Goal: Navigation & Orientation: Find specific page/section

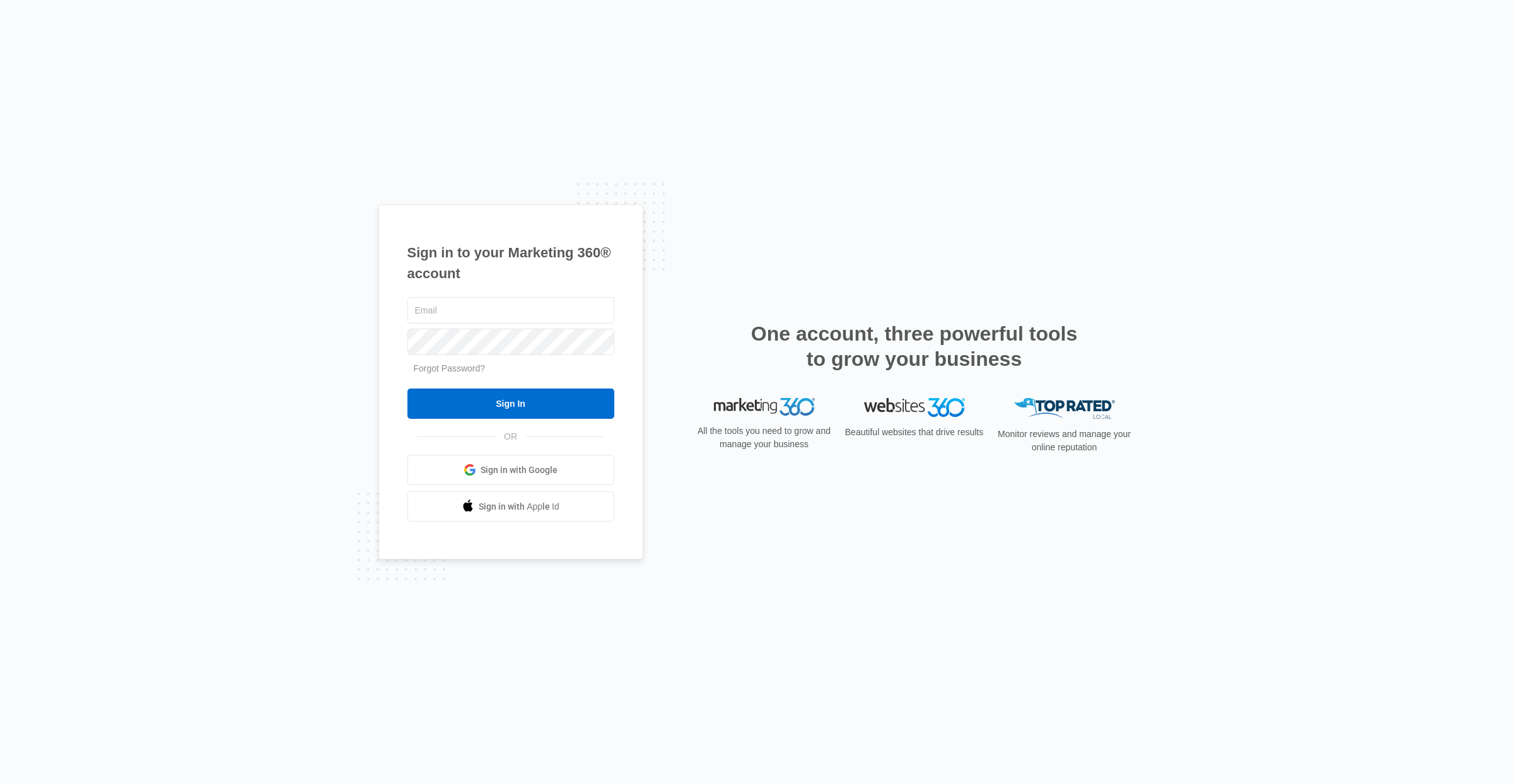
type input "[EMAIL_ADDRESS][PERSON_NAME][DOMAIN_NAME]"
click at [536, 400] on input "Sign In" at bounding box center [511, 404] width 207 height 30
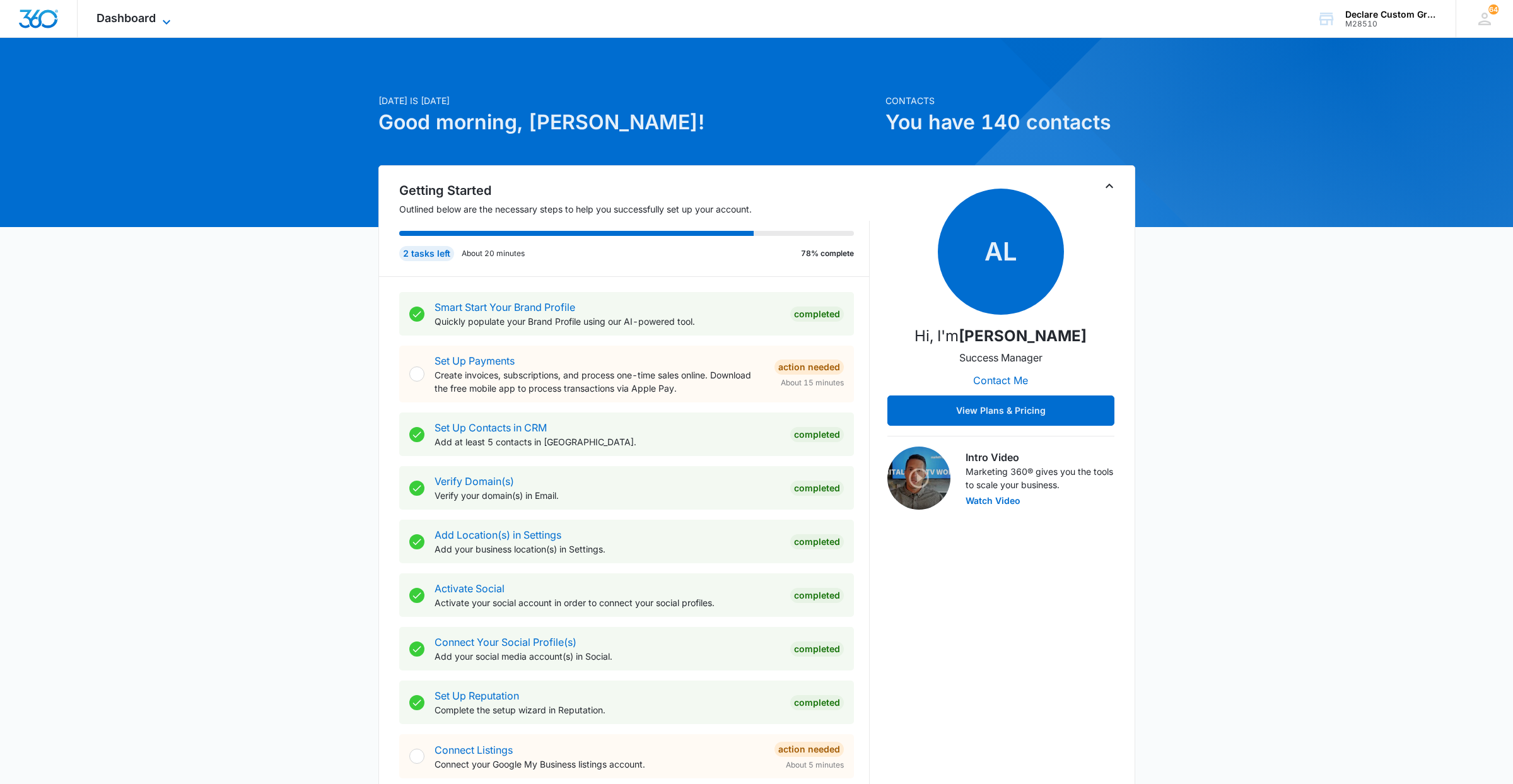
click at [137, 19] on span "Dashboard" at bounding box center [126, 18] width 59 height 13
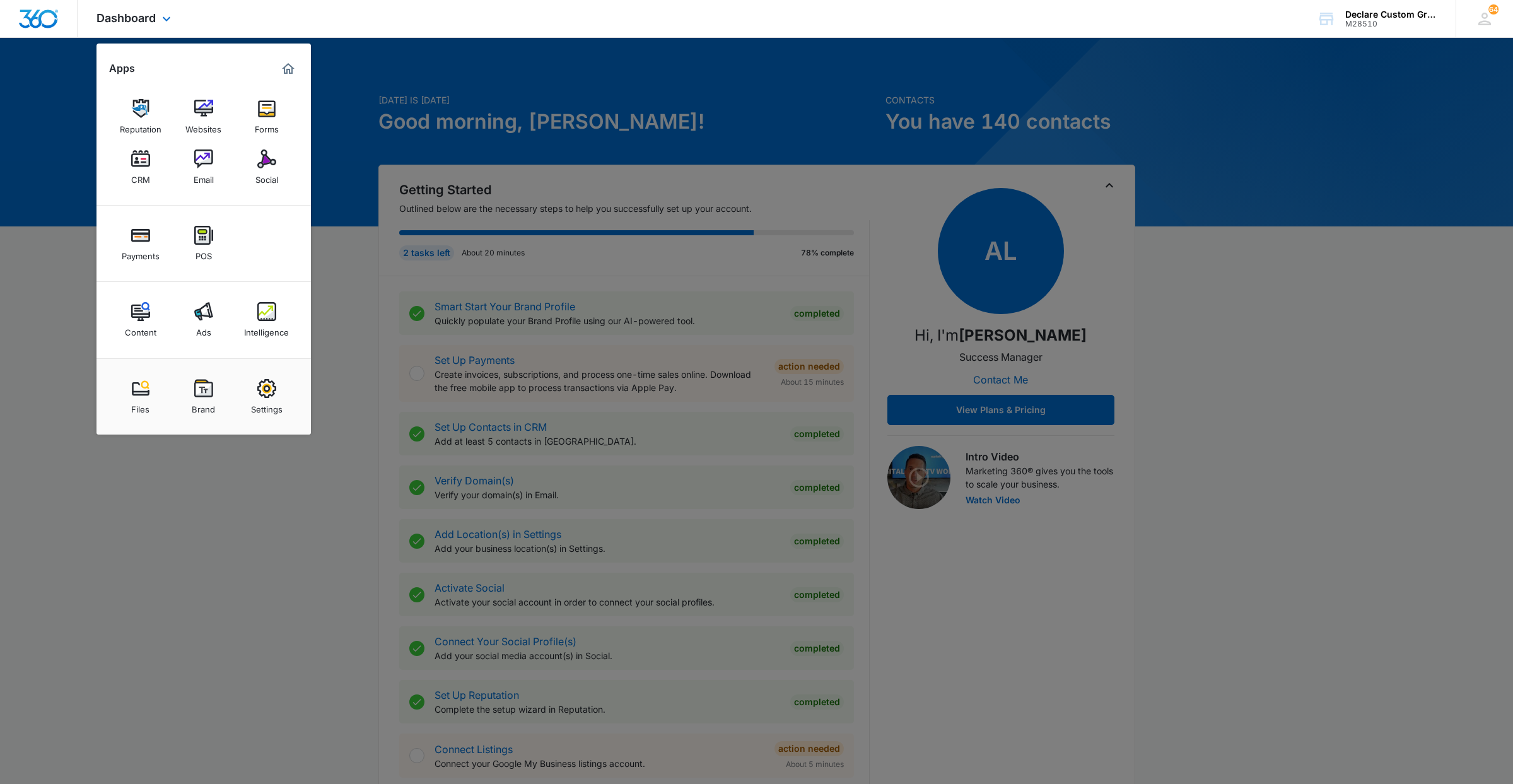
scroll to position [3, 0]
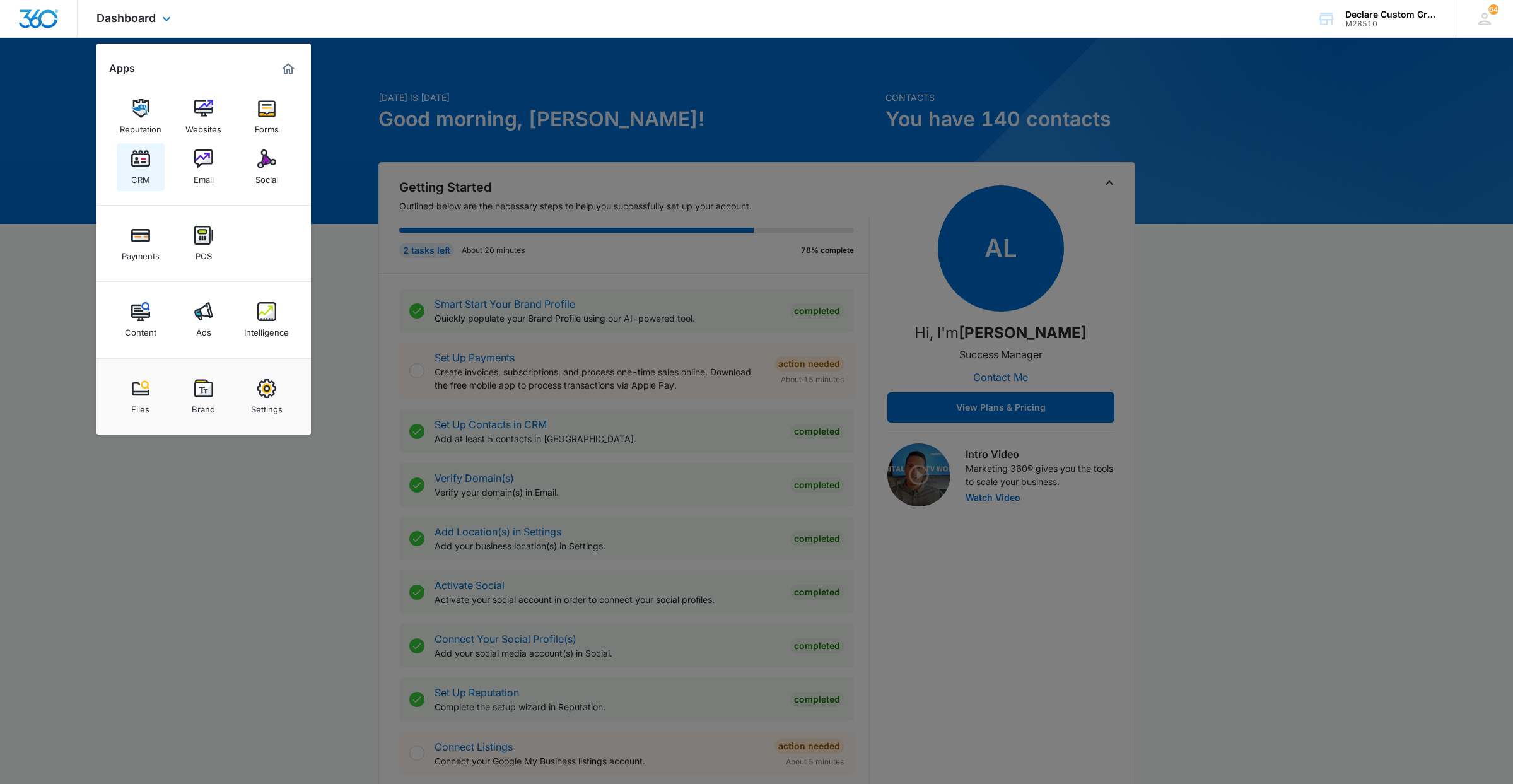
click at [140, 168] on img at bounding box center [140, 159] width 19 height 19
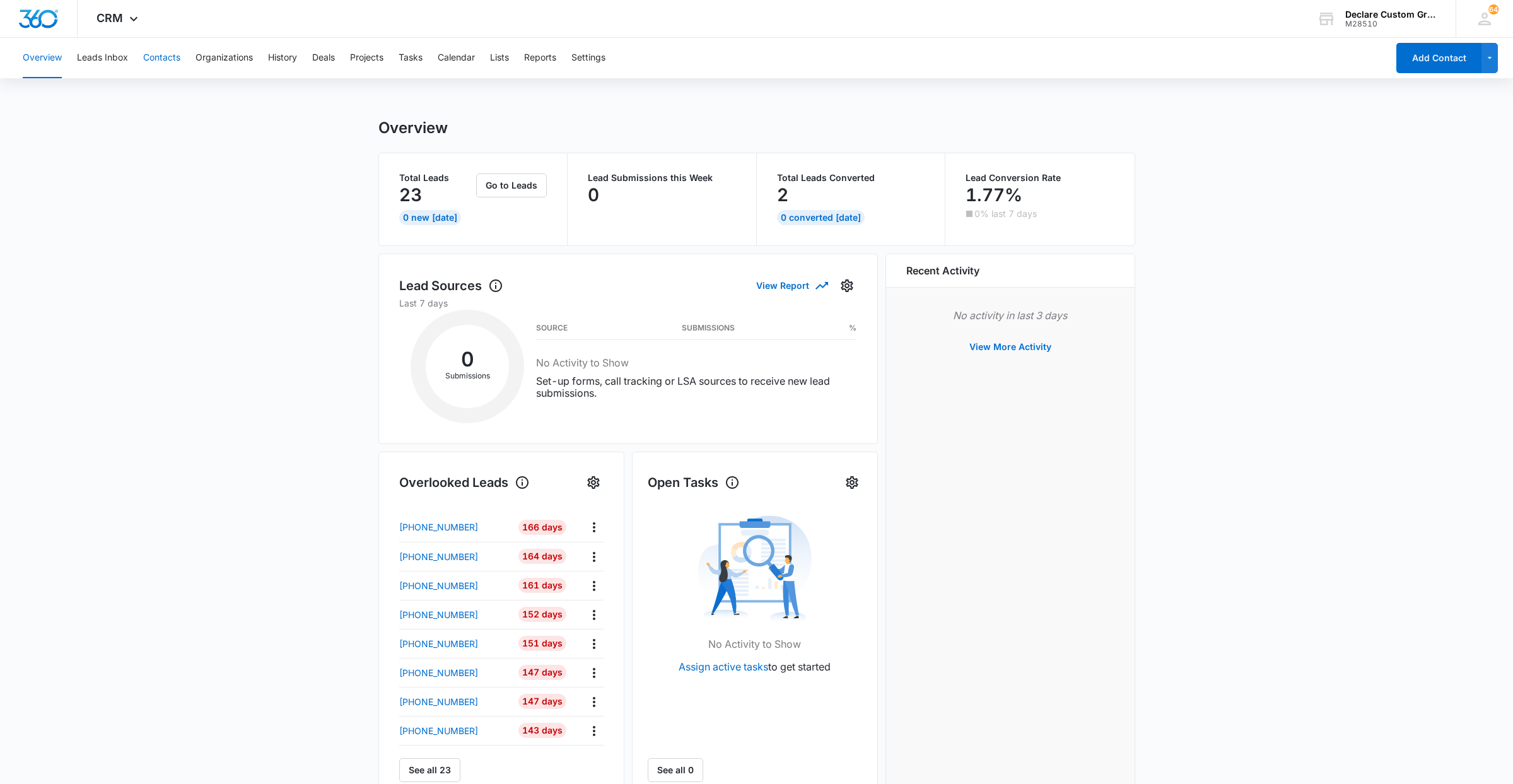
click at [164, 58] on button "Contacts" at bounding box center [162, 57] width 38 height 40
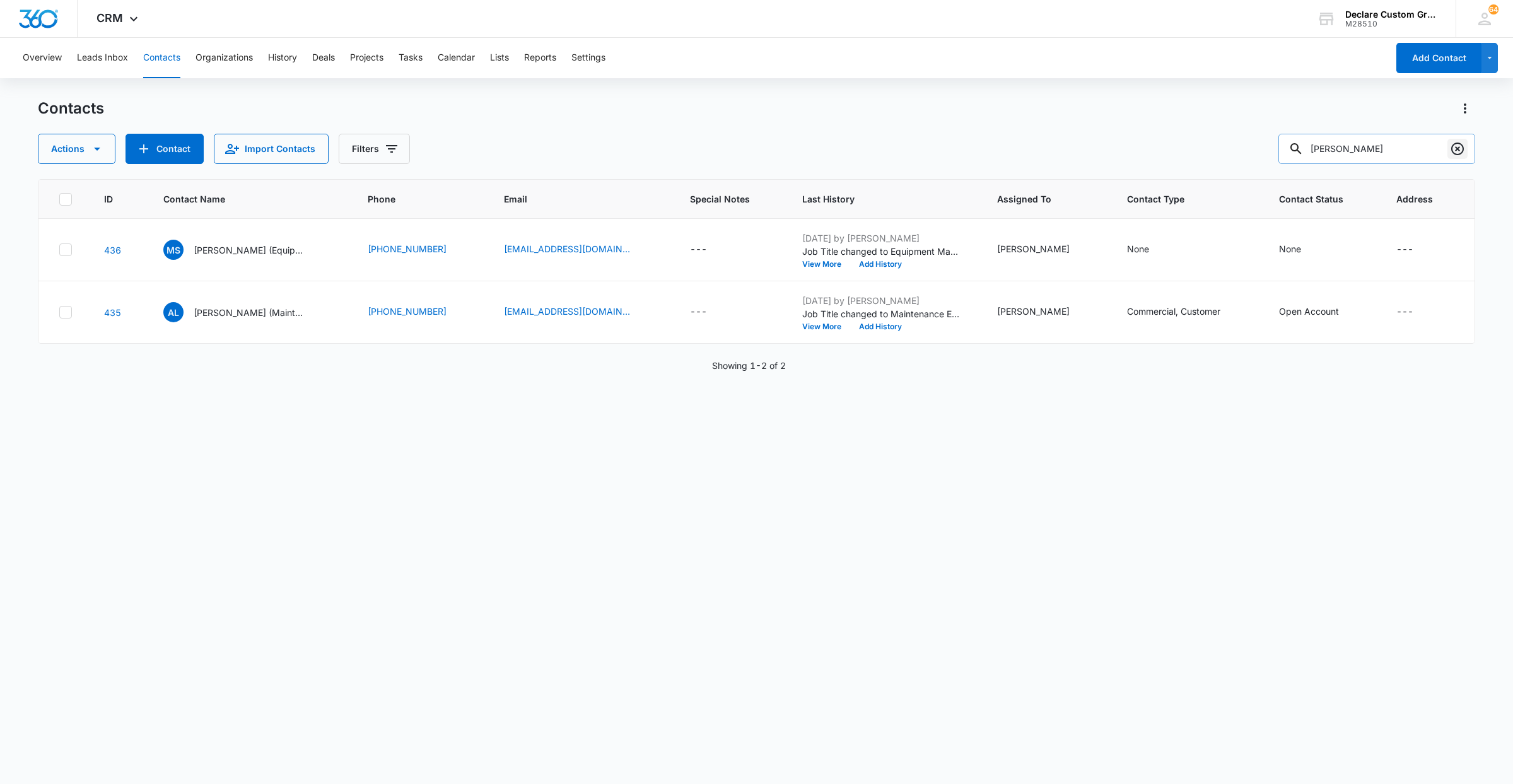
click at [1461, 150] on icon "Clear" at bounding box center [1457, 149] width 15 height 15
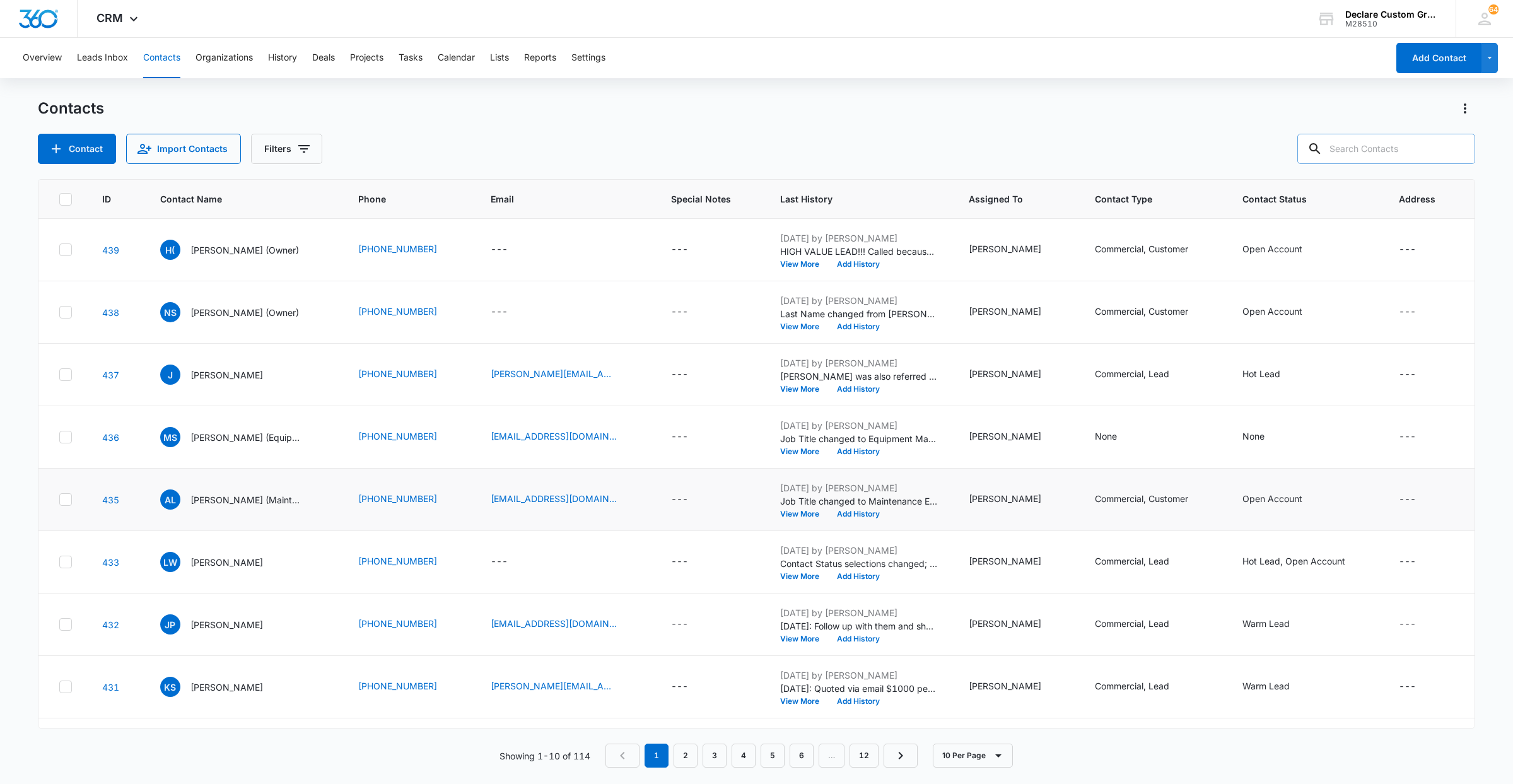
scroll to position [115, 0]
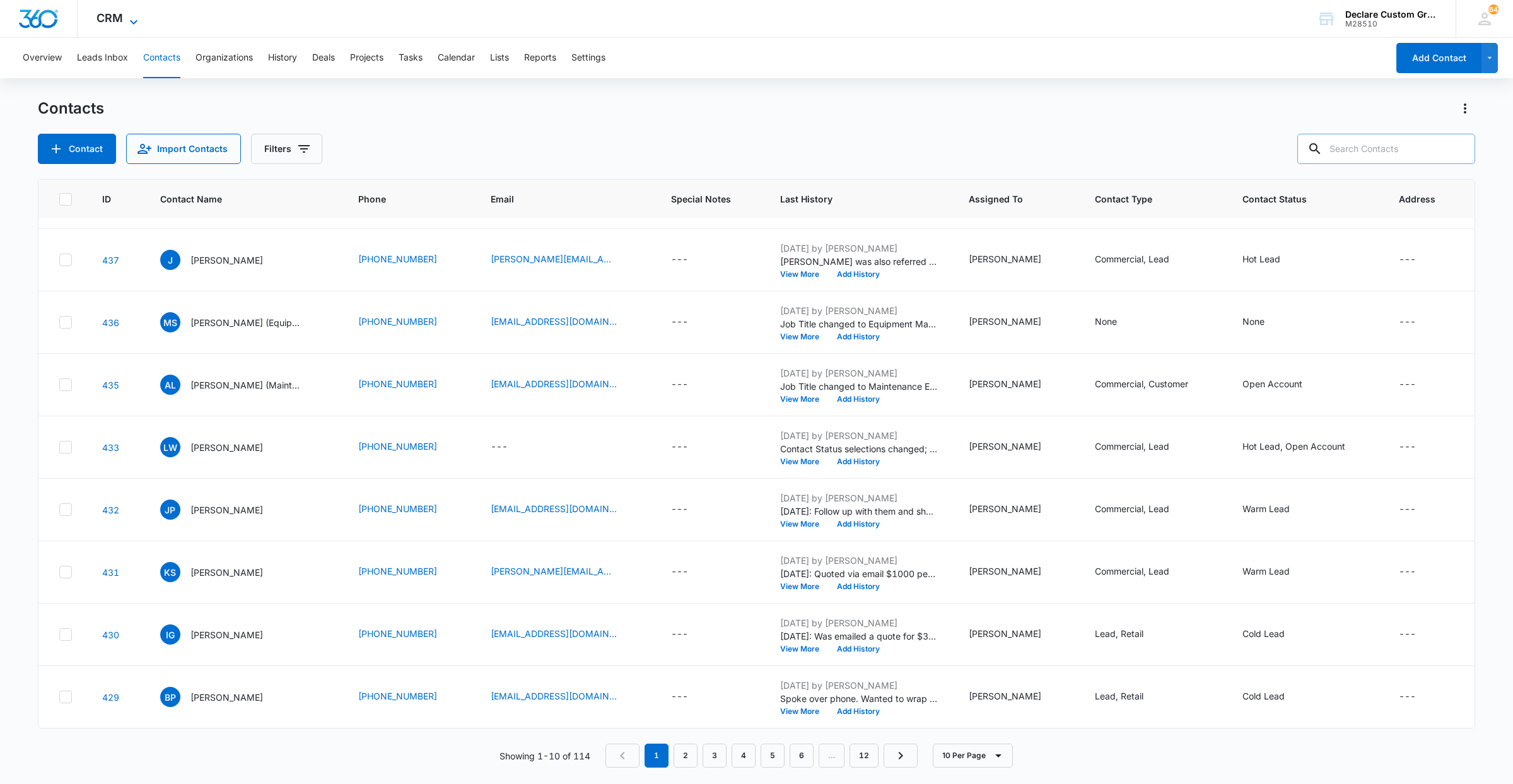
click at [130, 18] on icon at bounding box center [134, 22] width 15 height 15
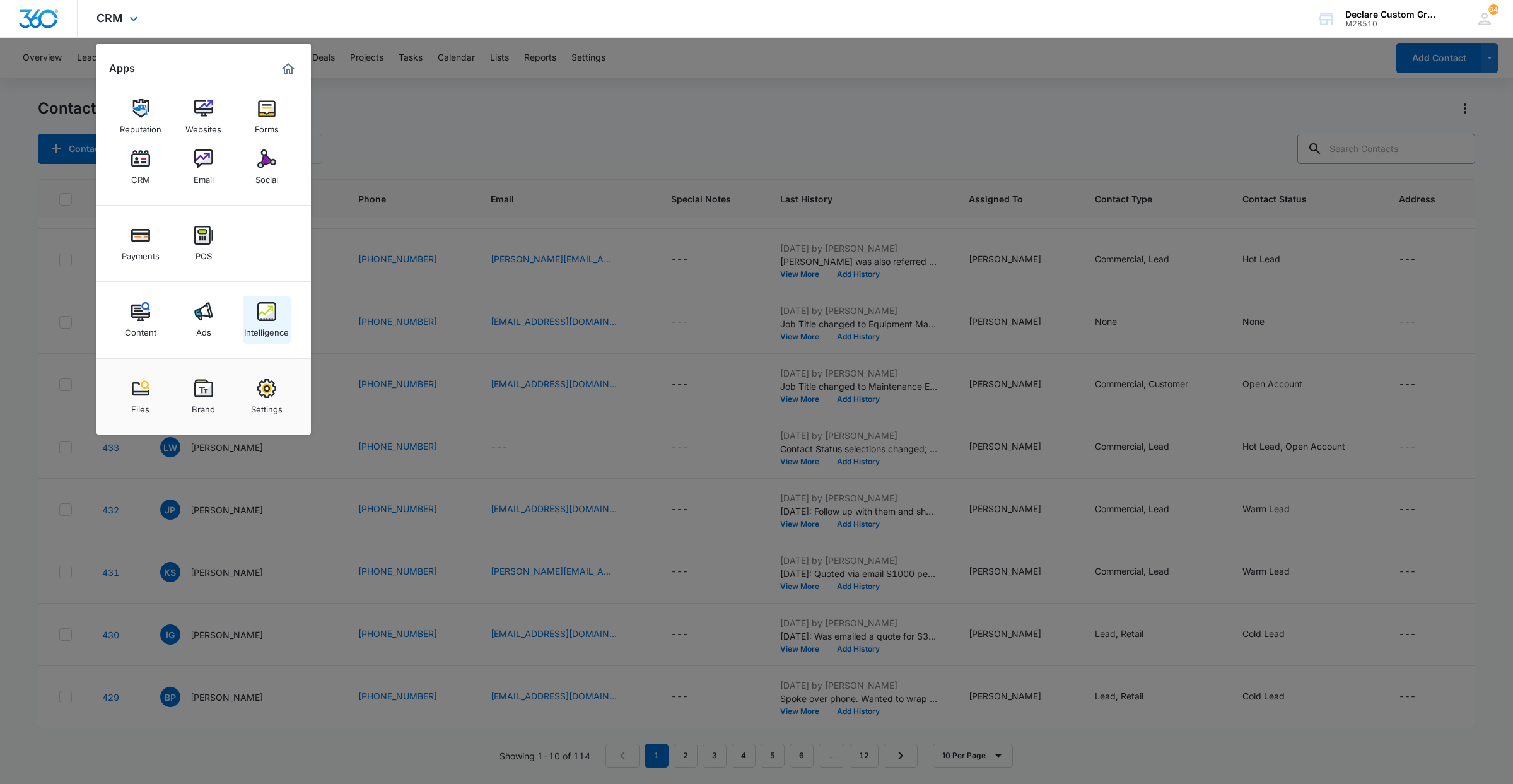
click at [267, 311] on img at bounding box center [266, 312] width 19 height 19
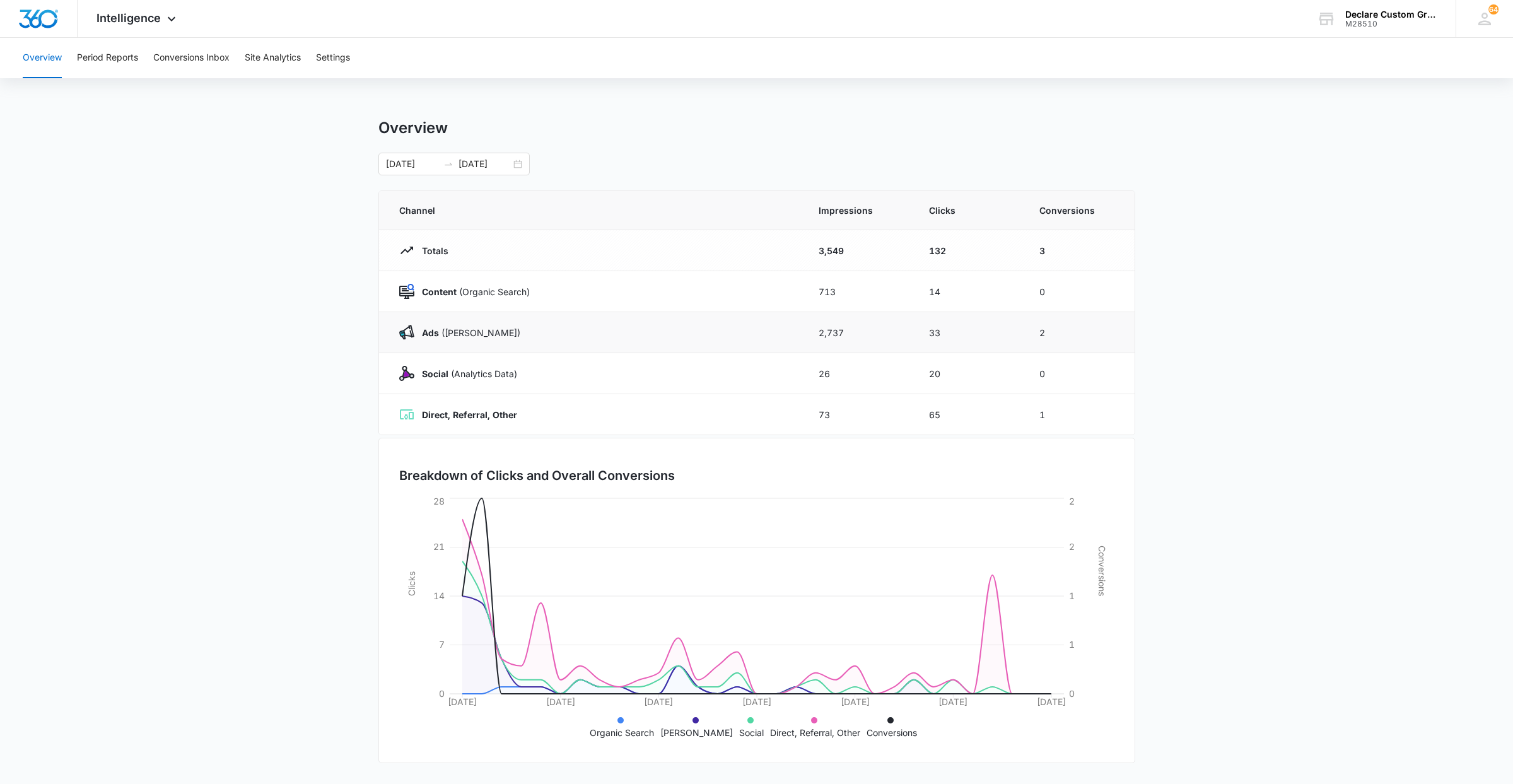
click at [399, 332] on img at bounding box center [407, 332] width 15 height 15
click at [162, 56] on button "Conversions Inbox" at bounding box center [191, 57] width 76 height 40
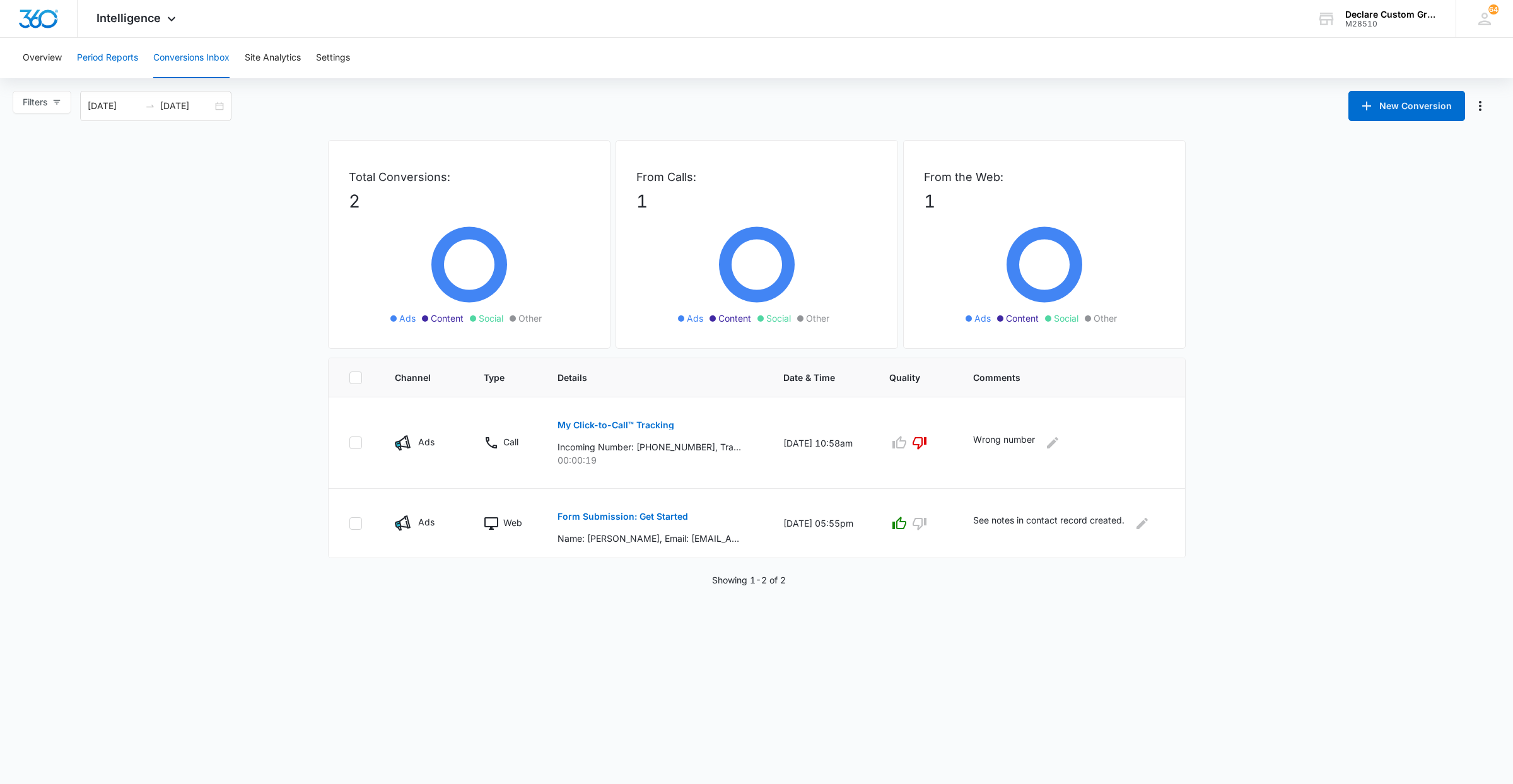
click at [118, 60] on button "Period Reports" at bounding box center [107, 57] width 61 height 40
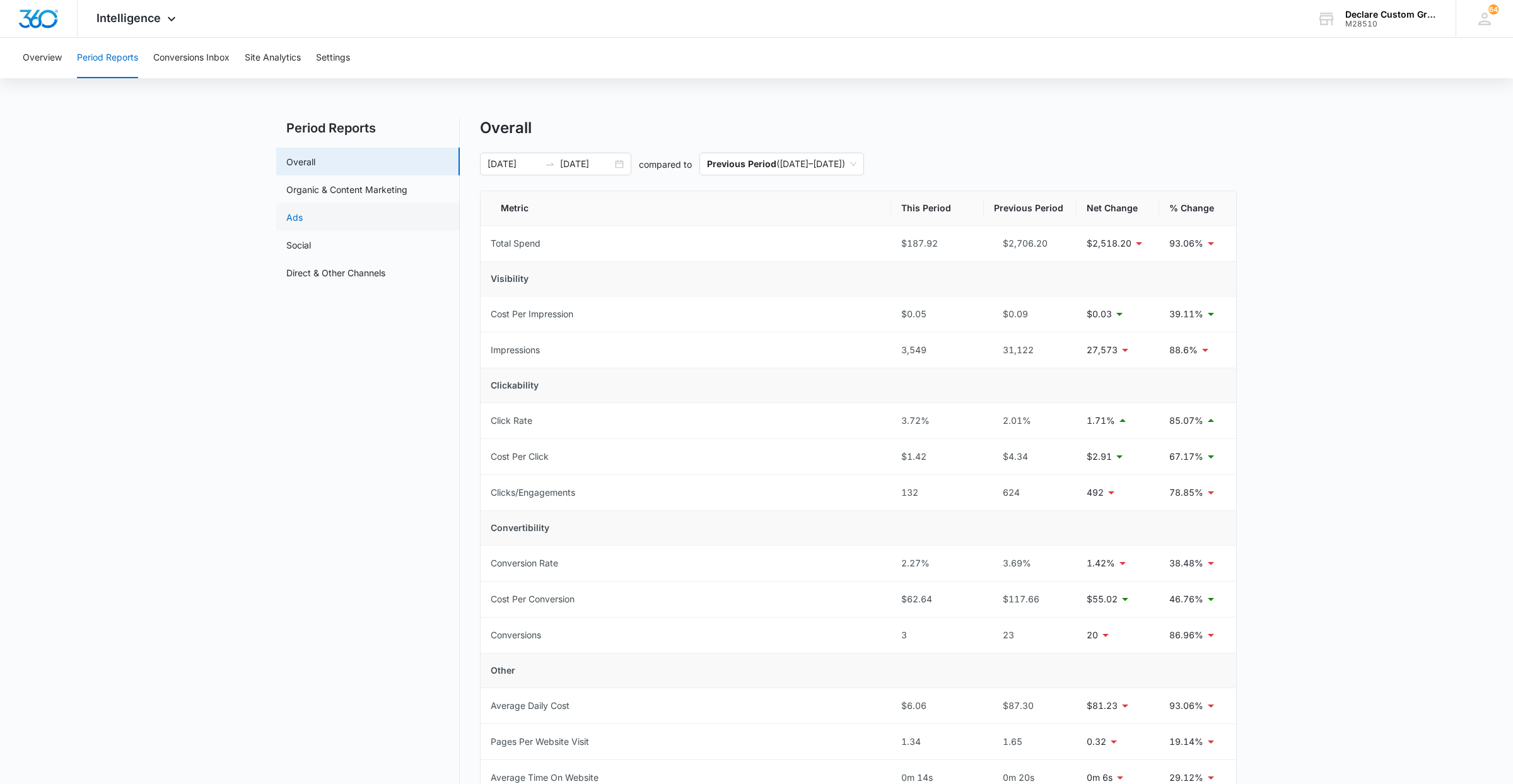
click at [290, 212] on link "Ads" at bounding box center [294, 217] width 16 height 13
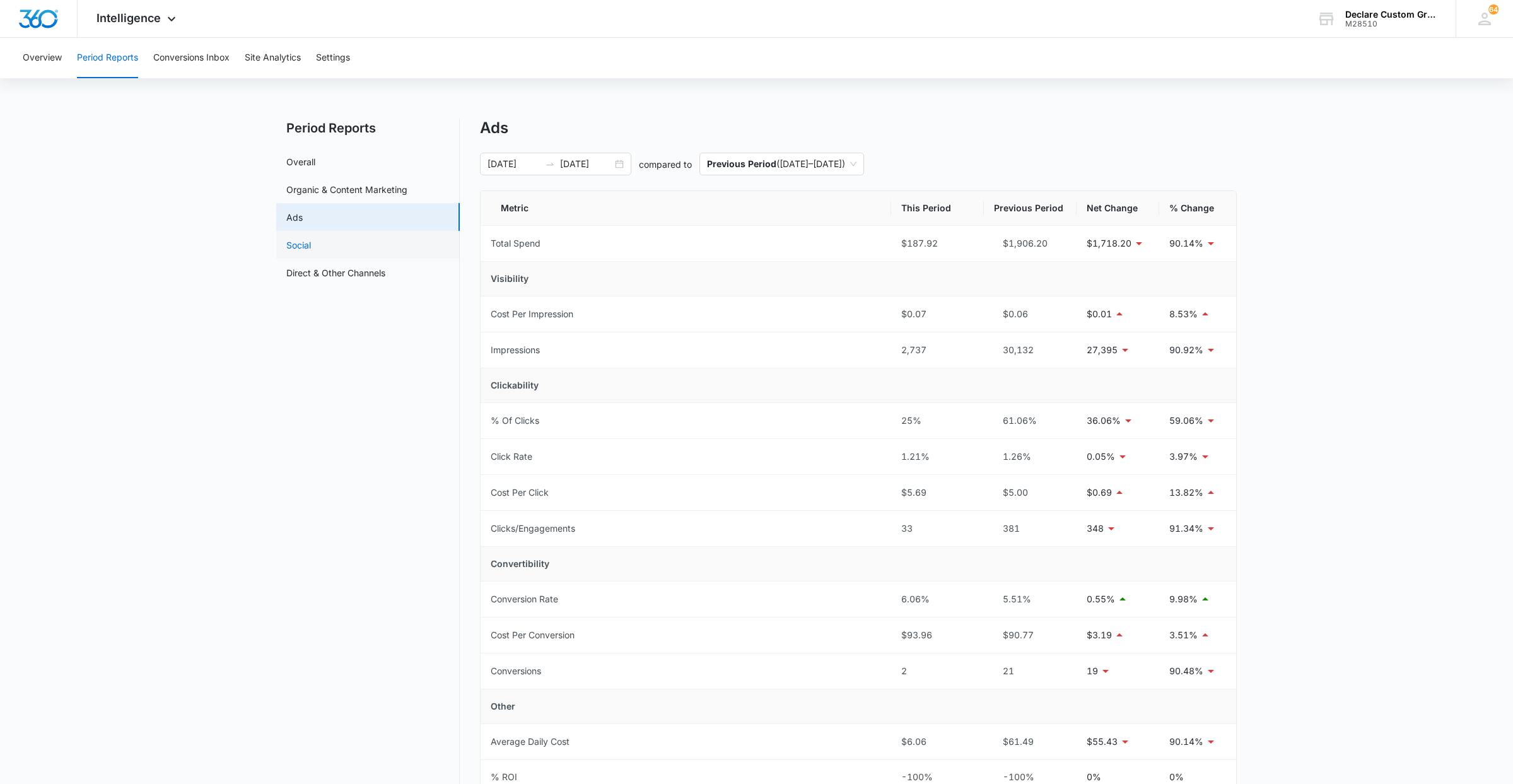
click at [310, 245] on link "Social" at bounding box center [298, 245] width 24 height 13
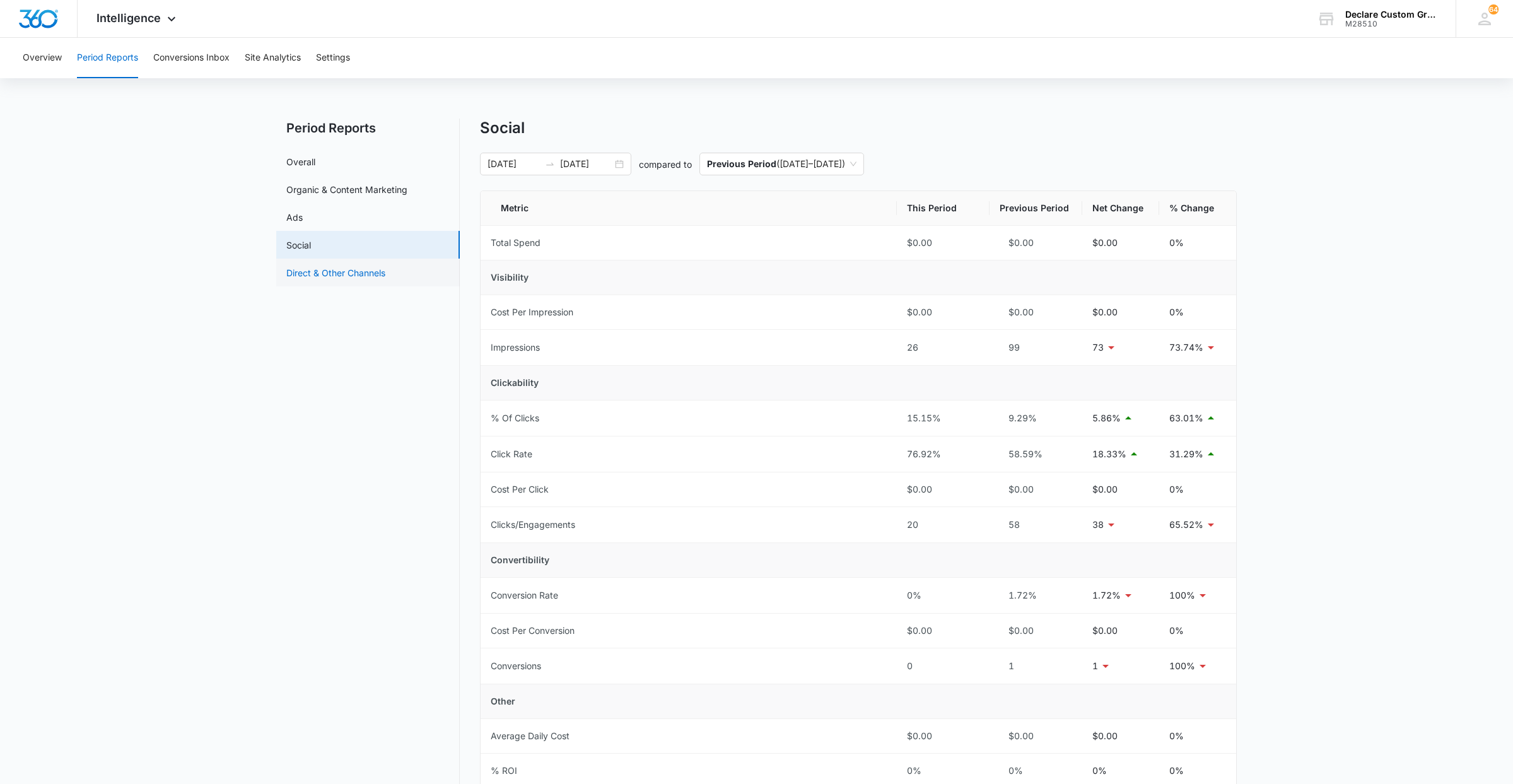
click at [311, 272] on link "Direct & Other Channels" at bounding box center [335, 273] width 99 height 13
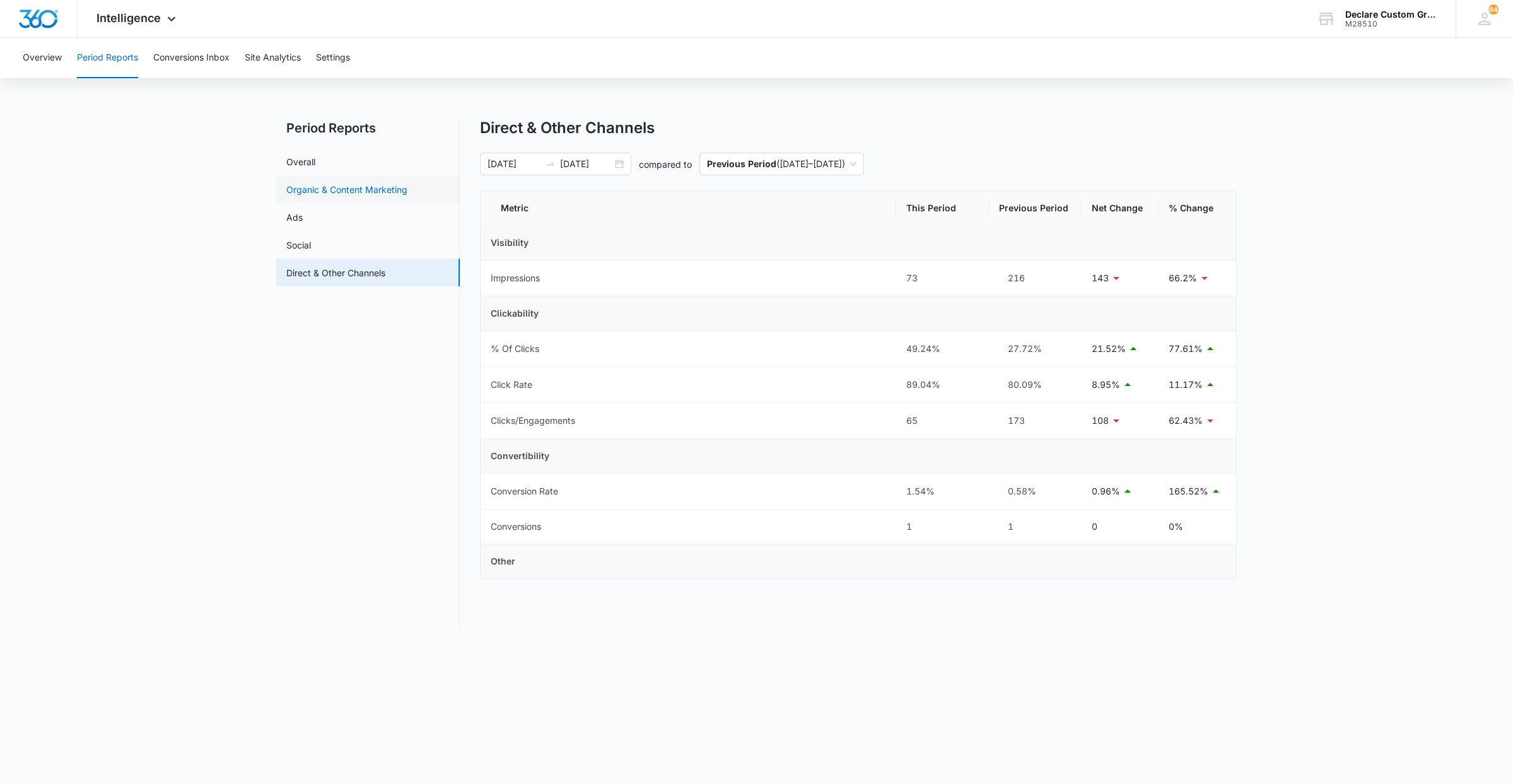
click at [307, 189] on link "Organic & Content Marketing" at bounding box center [346, 189] width 121 height 13
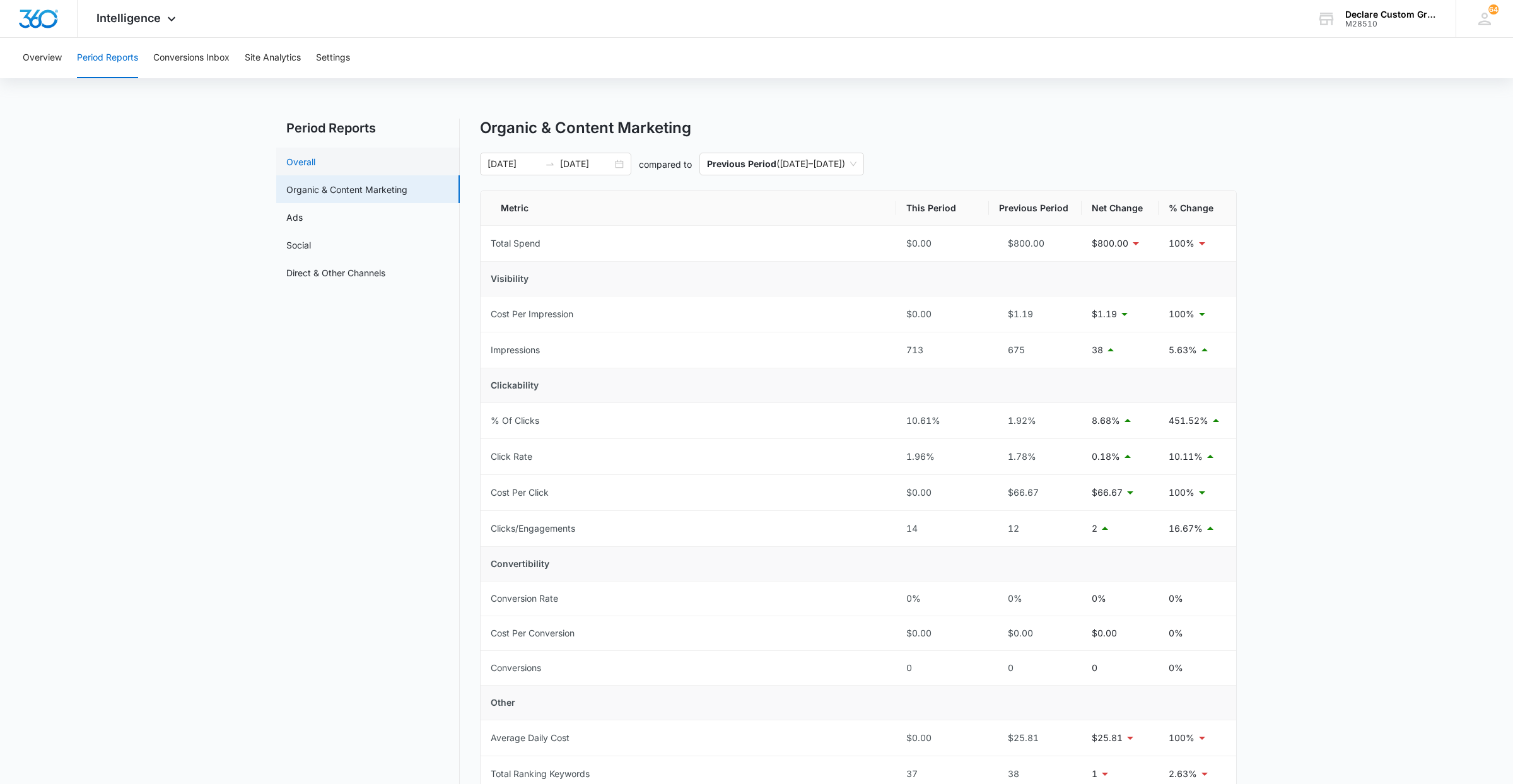
scroll to position [5, 0]
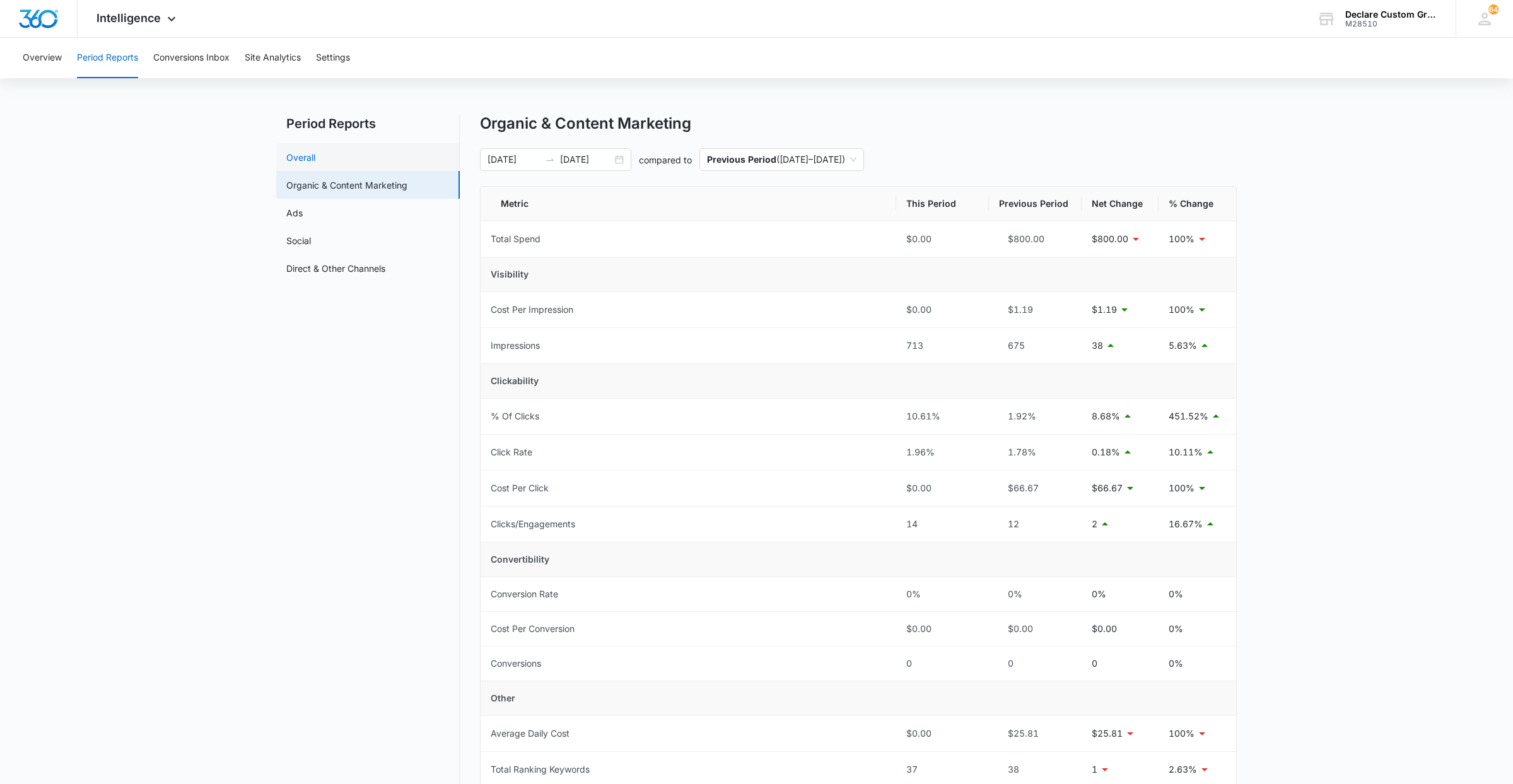
click at [314, 153] on link "Overall" at bounding box center [300, 157] width 29 height 13
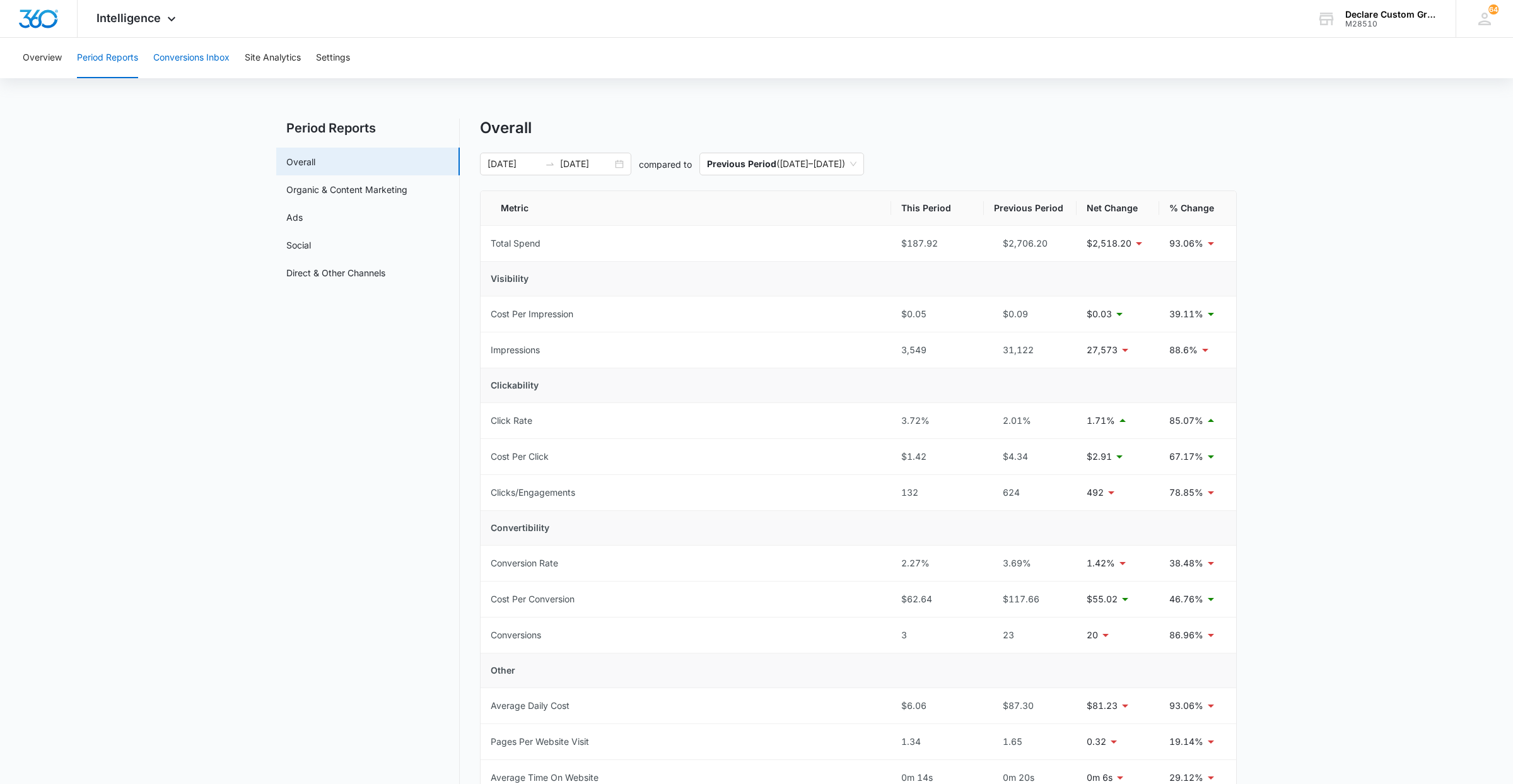
click at [191, 61] on button "Conversions Inbox" at bounding box center [191, 57] width 76 height 40
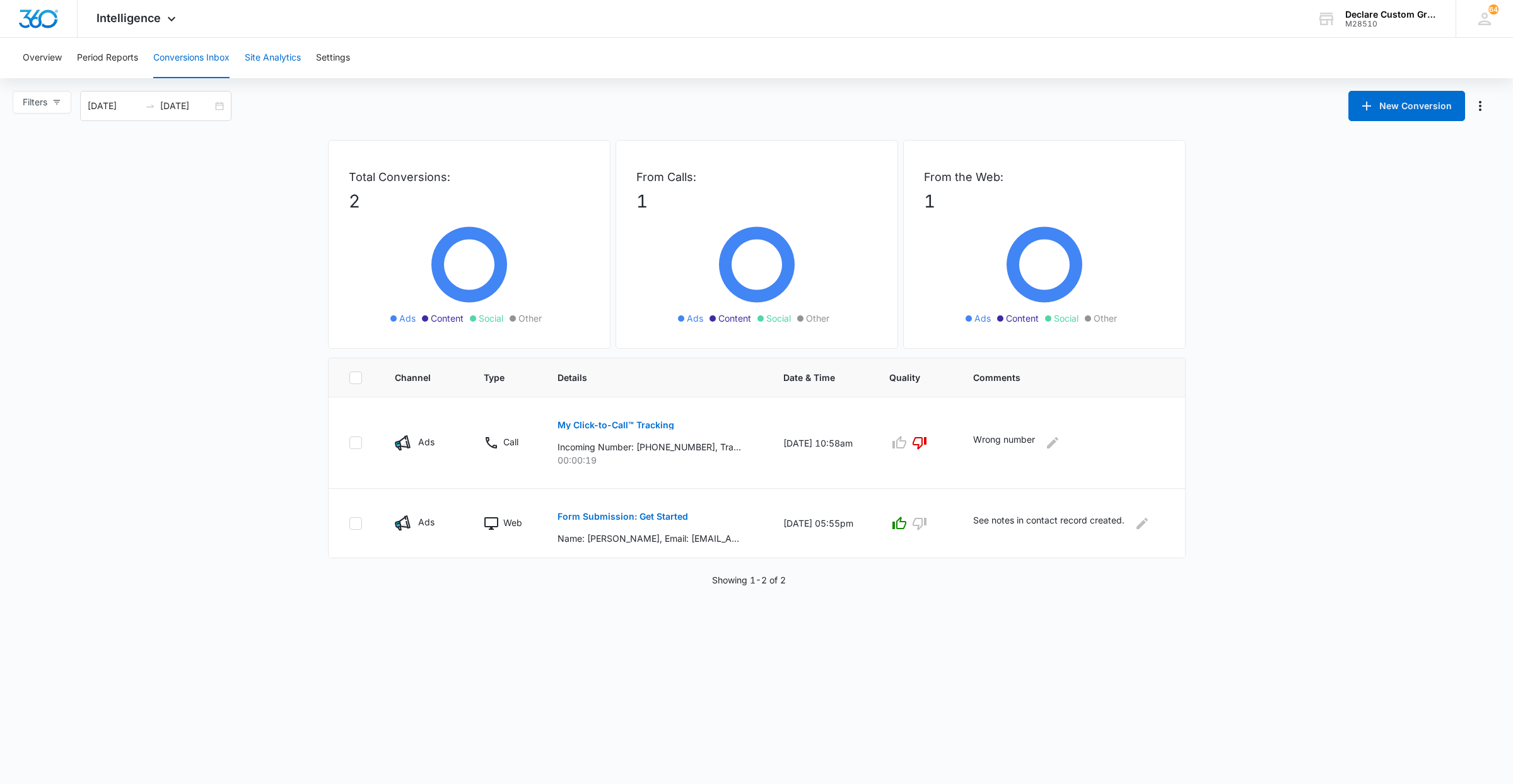
click at [277, 58] on button "Site Analytics" at bounding box center [273, 57] width 56 height 40
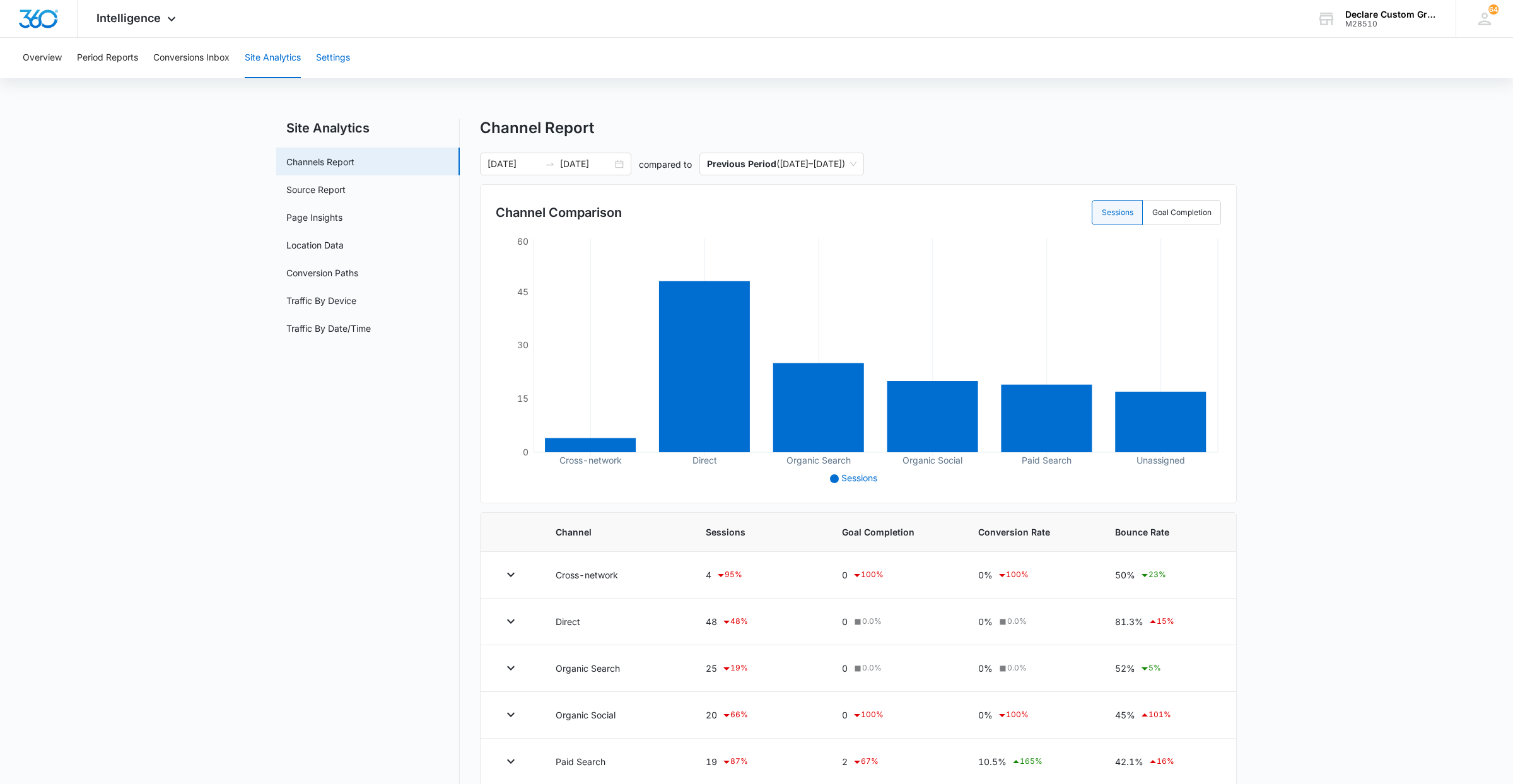
click at [332, 56] on button "Settings" at bounding box center [333, 57] width 34 height 40
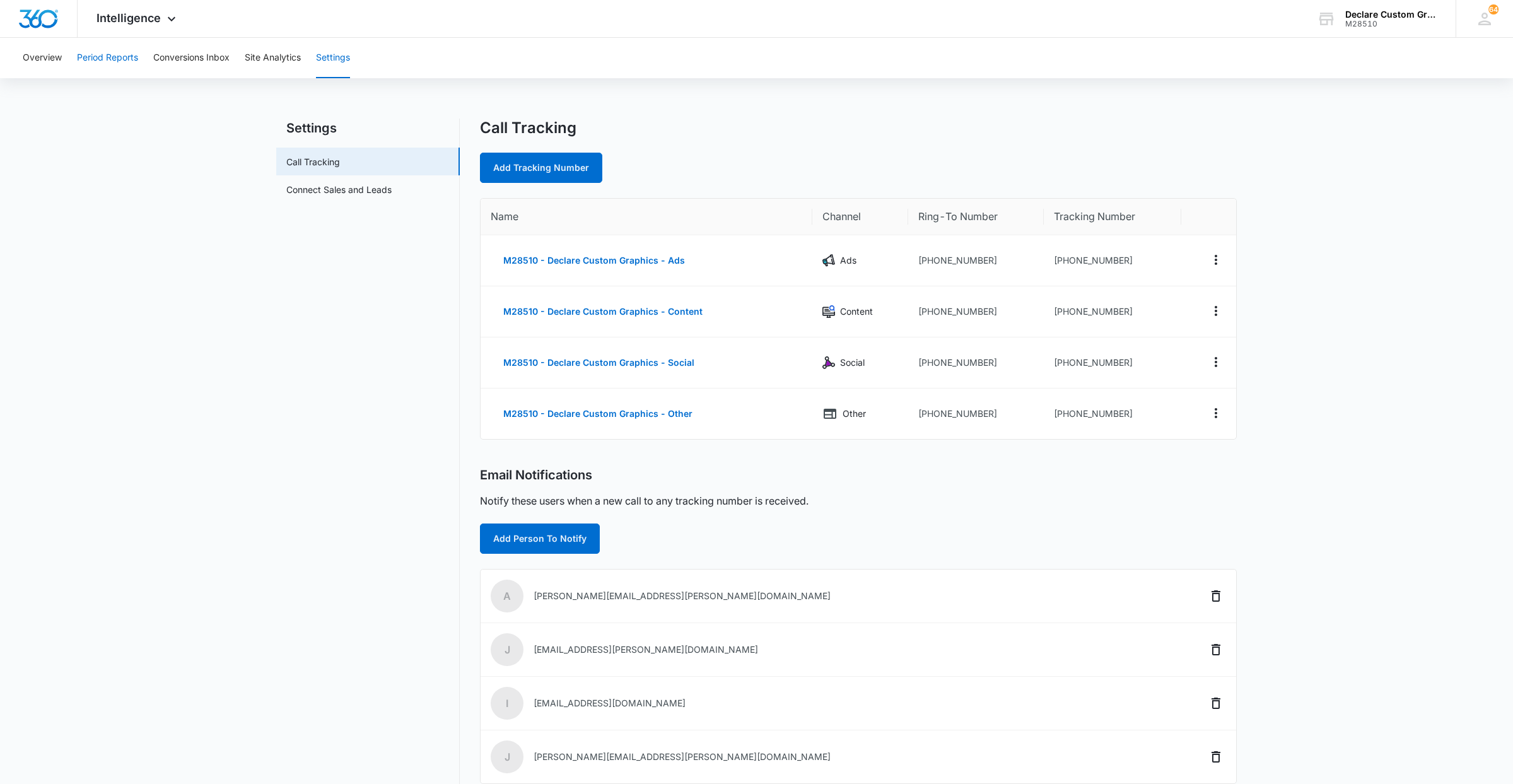
drag, startPoint x: 128, startPoint y: 60, endPoint x: 127, endPoint y: 51, distance: 9.1
click at [128, 60] on button "Period Reports" at bounding box center [107, 57] width 61 height 40
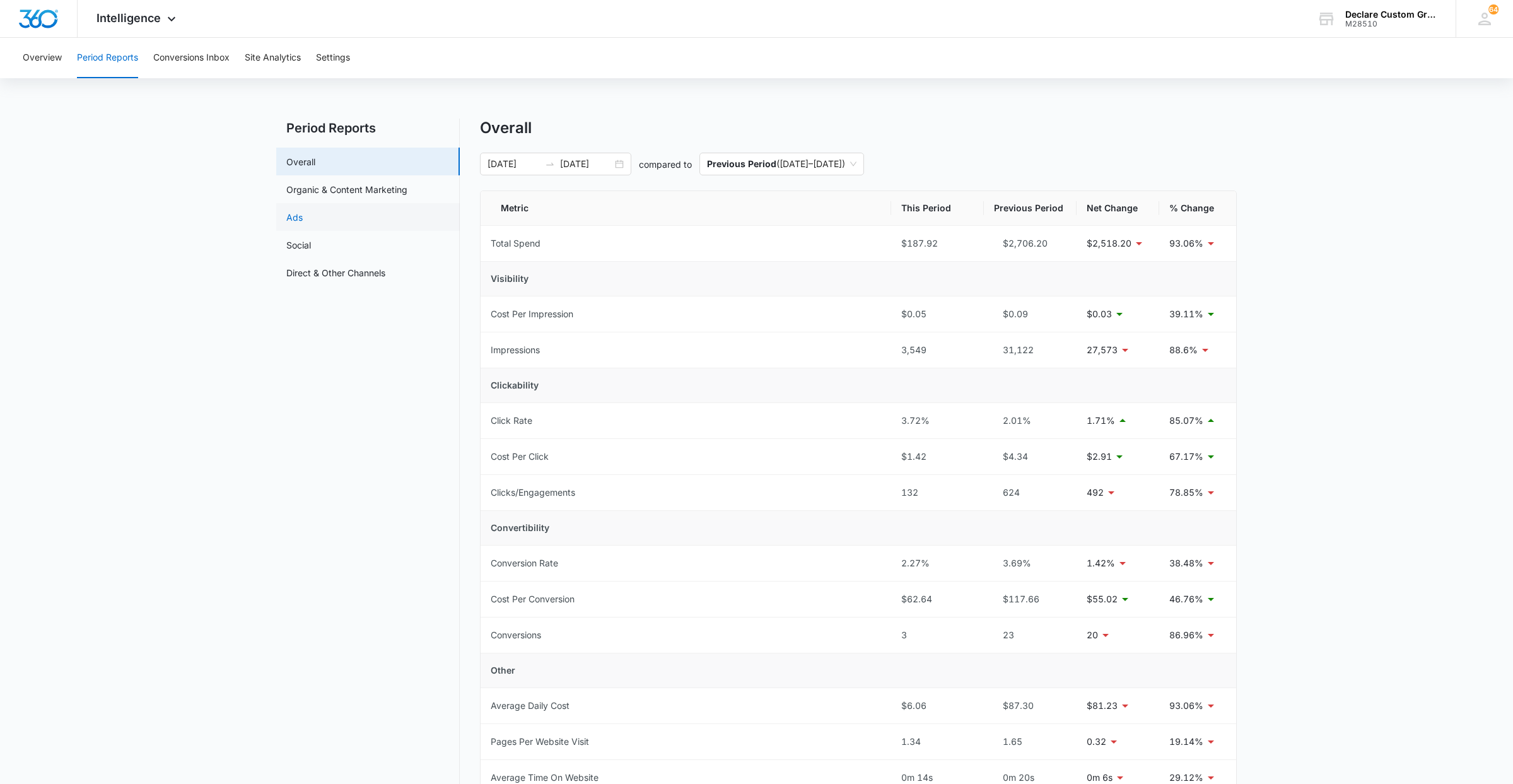
click at [303, 215] on link "Ads" at bounding box center [294, 217] width 16 height 13
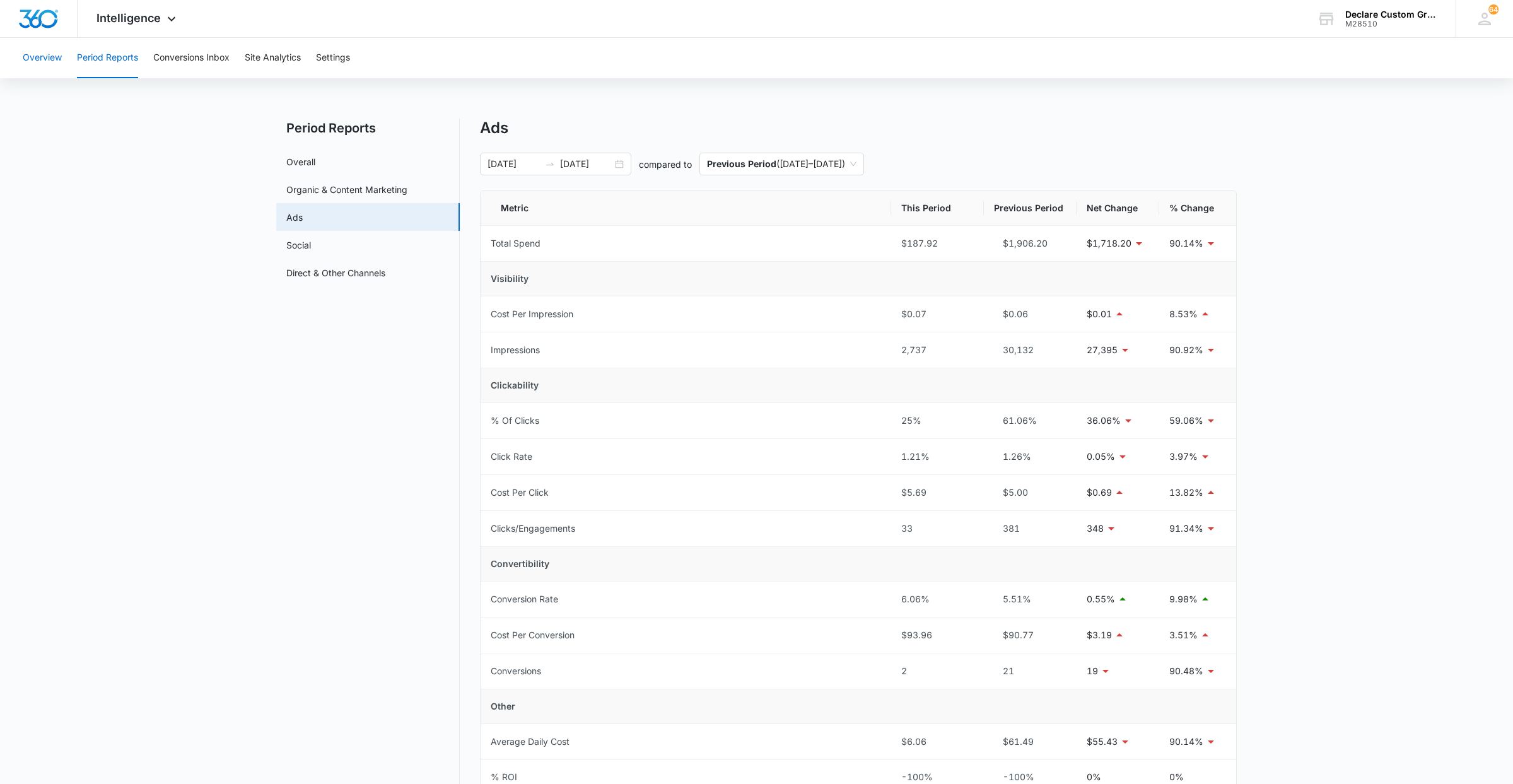
click at [37, 56] on button "Overview" at bounding box center [42, 57] width 40 height 40
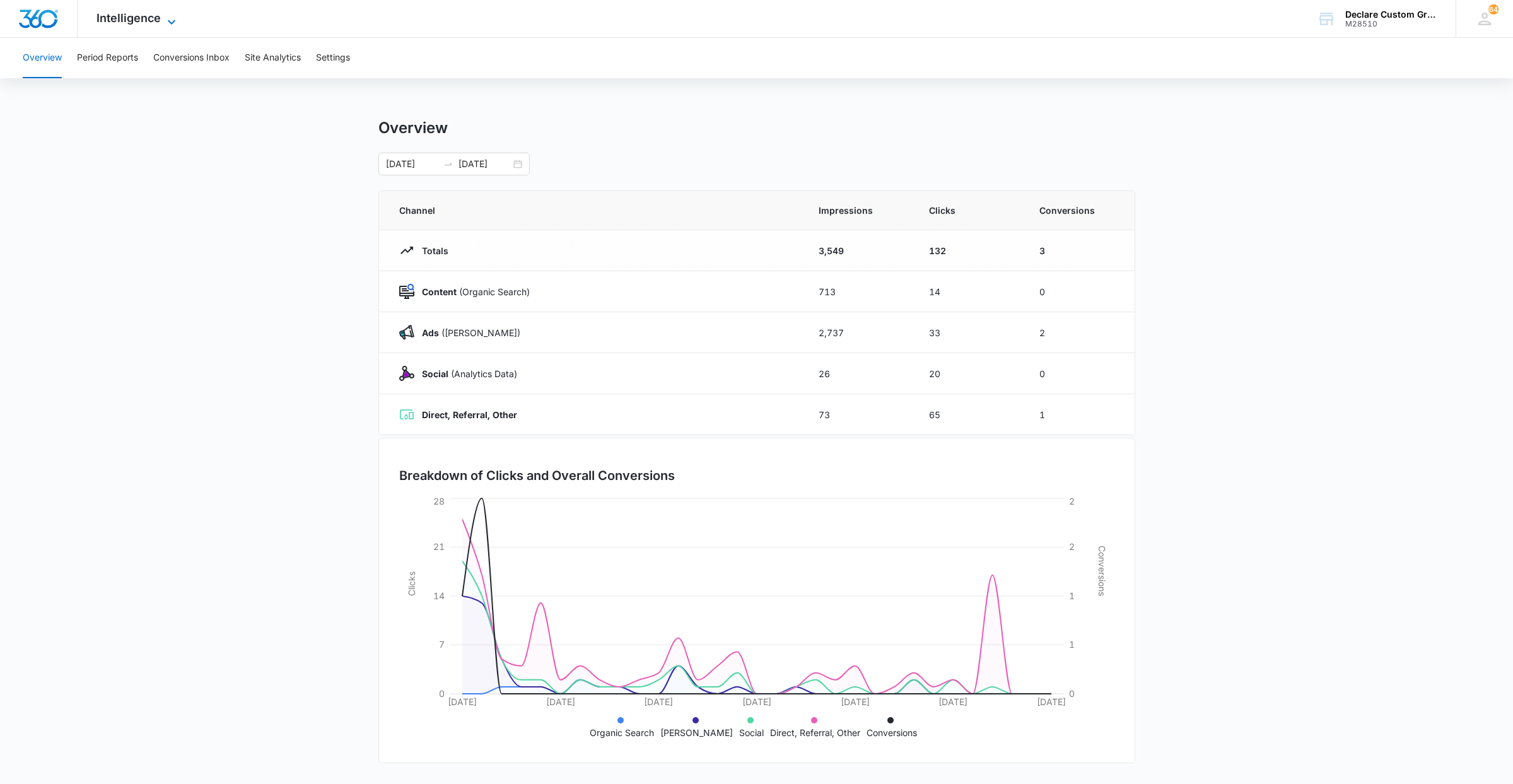
click at [138, 18] on span "Intelligence" at bounding box center [129, 18] width 64 height 13
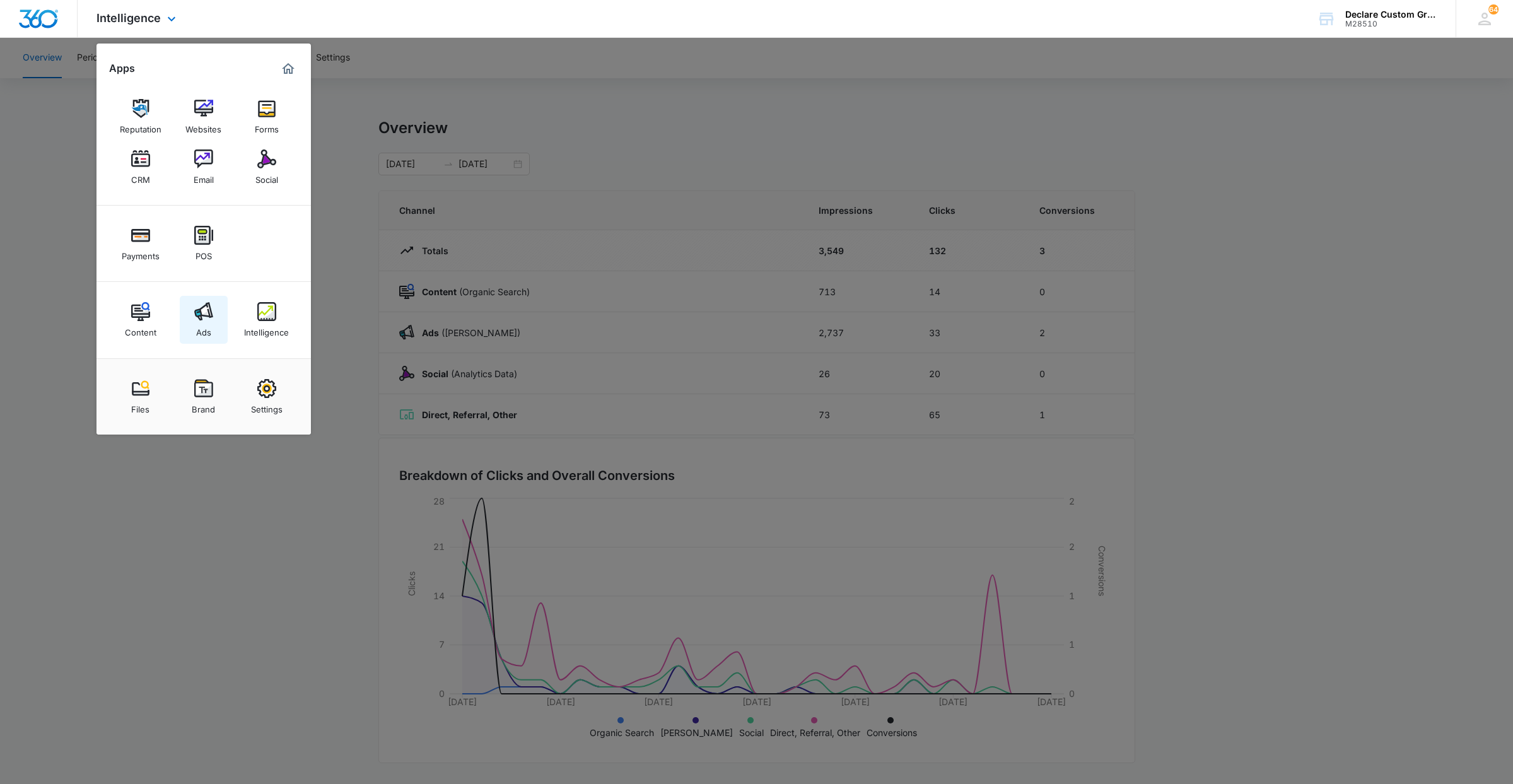
click at [211, 314] on img at bounding box center [203, 312] width 19 height 19
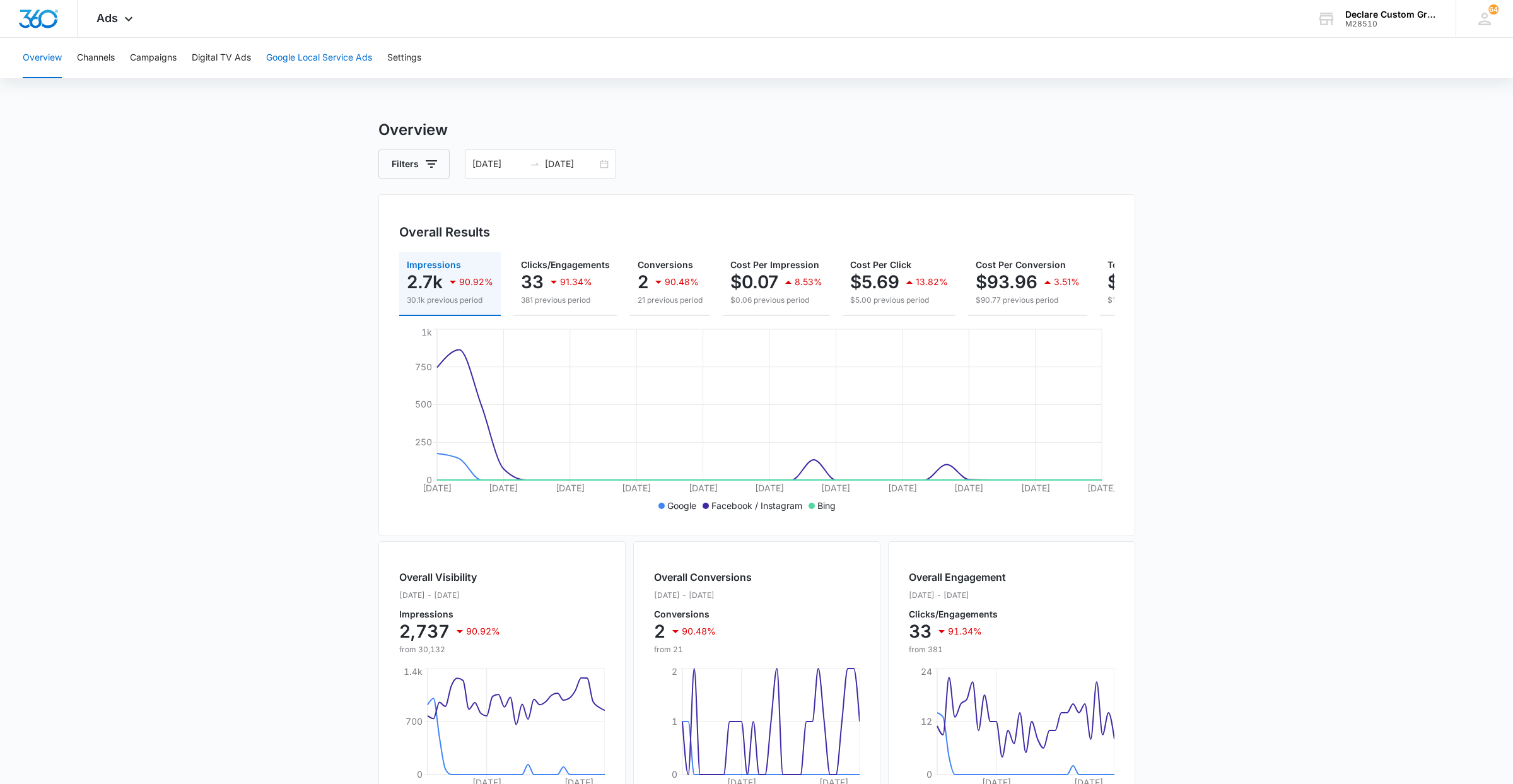
click at [284, 59] on button "Google Local Service Ads" at bounding box center [319, 57] width 106 height 40
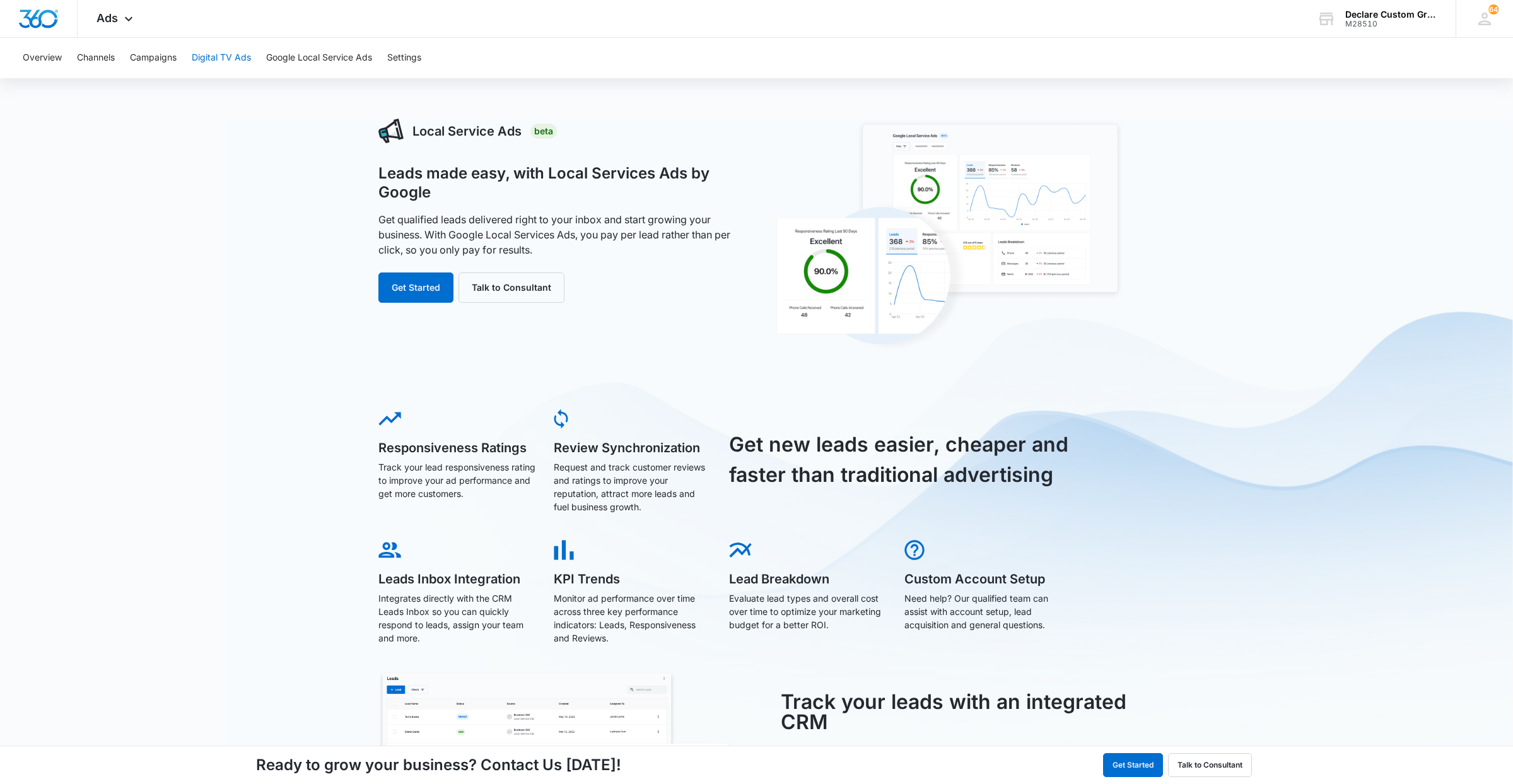
click at [218, 54] on button "Digital TV Ads" at bounding box center [221, 57] width 59 height 40
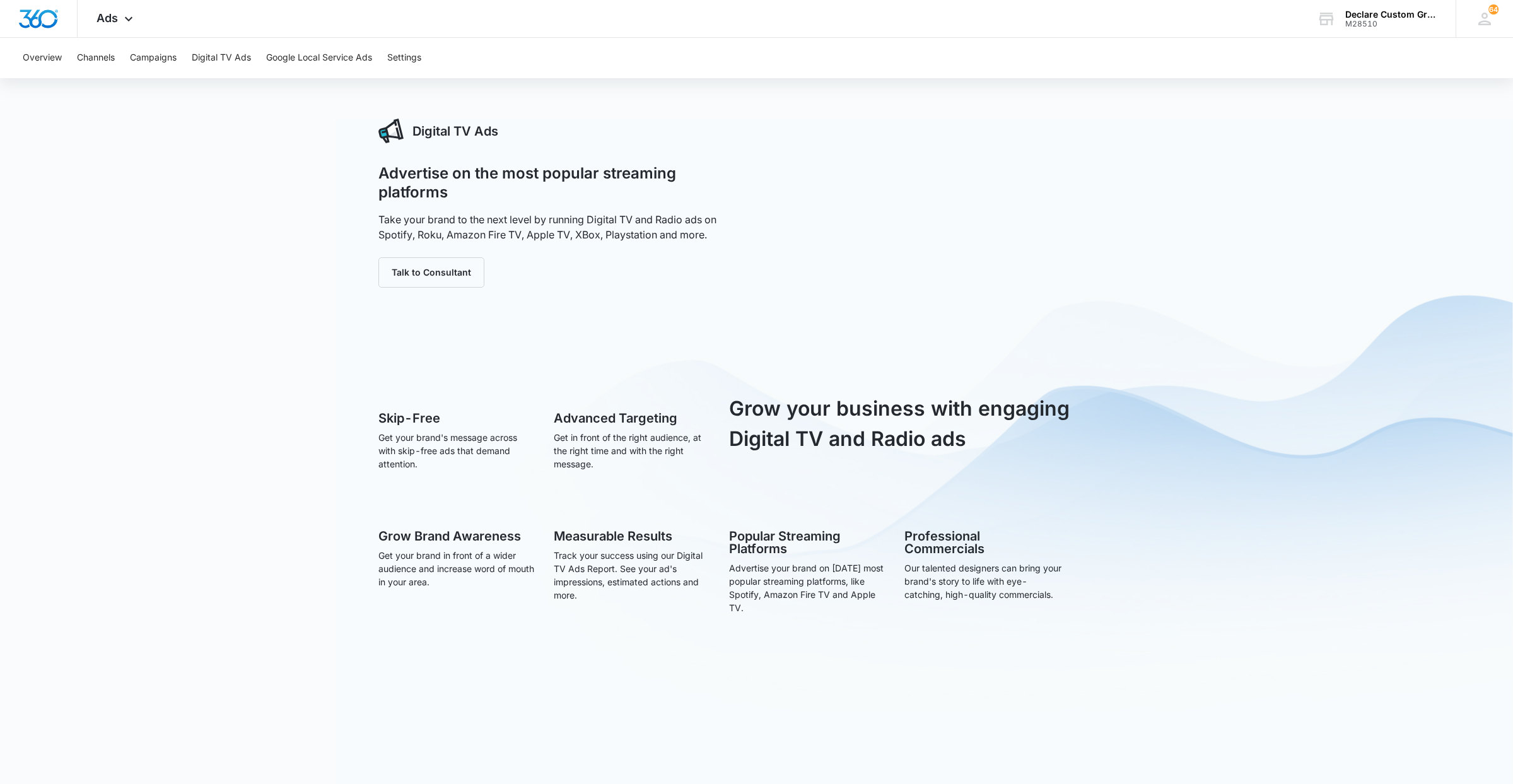
scroll to position [2, 0]
click at [162, 58] on button "Campaigns" at bounding box center [153, 57] width 47 height 40
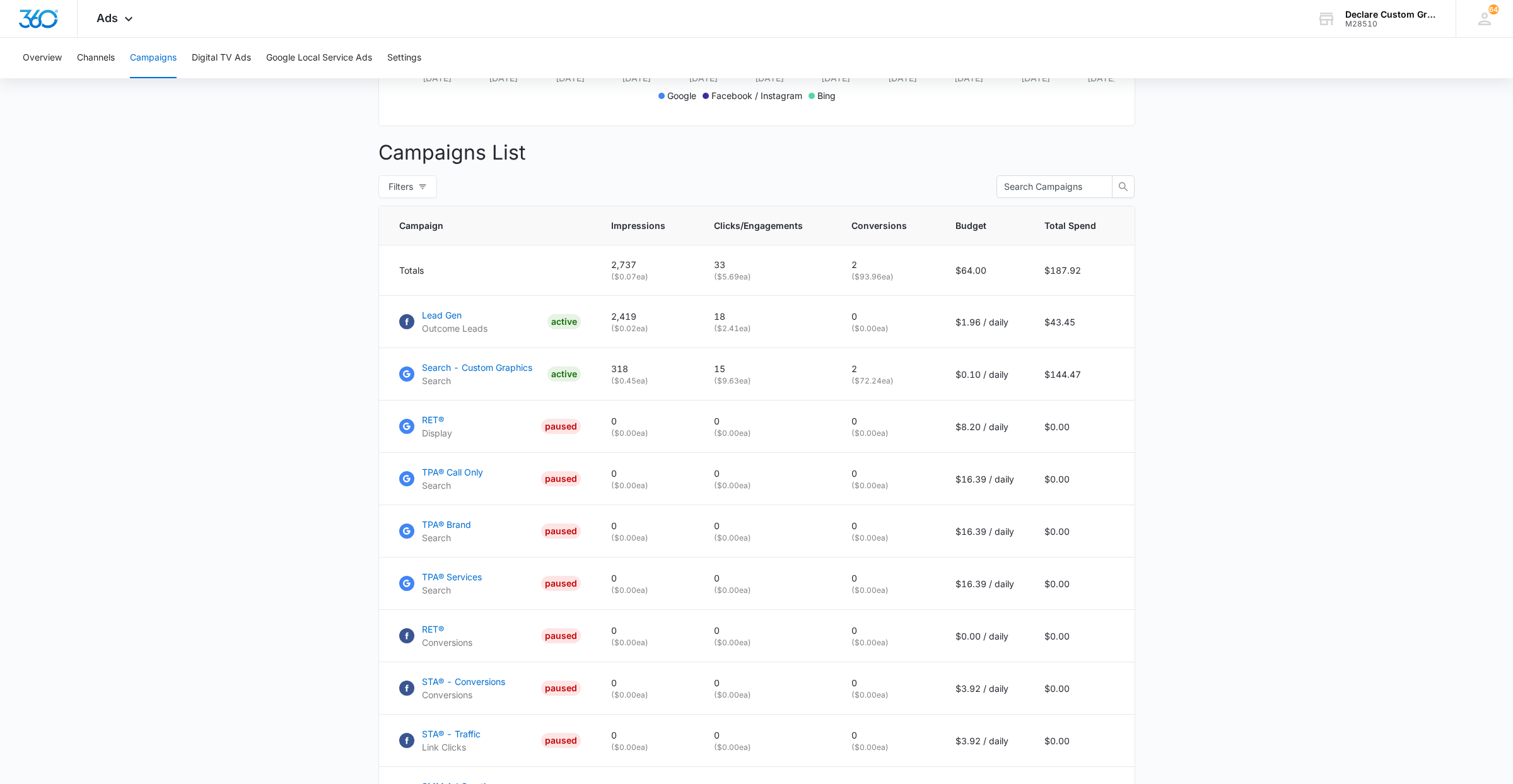
scroll to position [411, 0]
click at [103, 61] on button "Channels" at bounding box center [96, 57] width 38 height 40
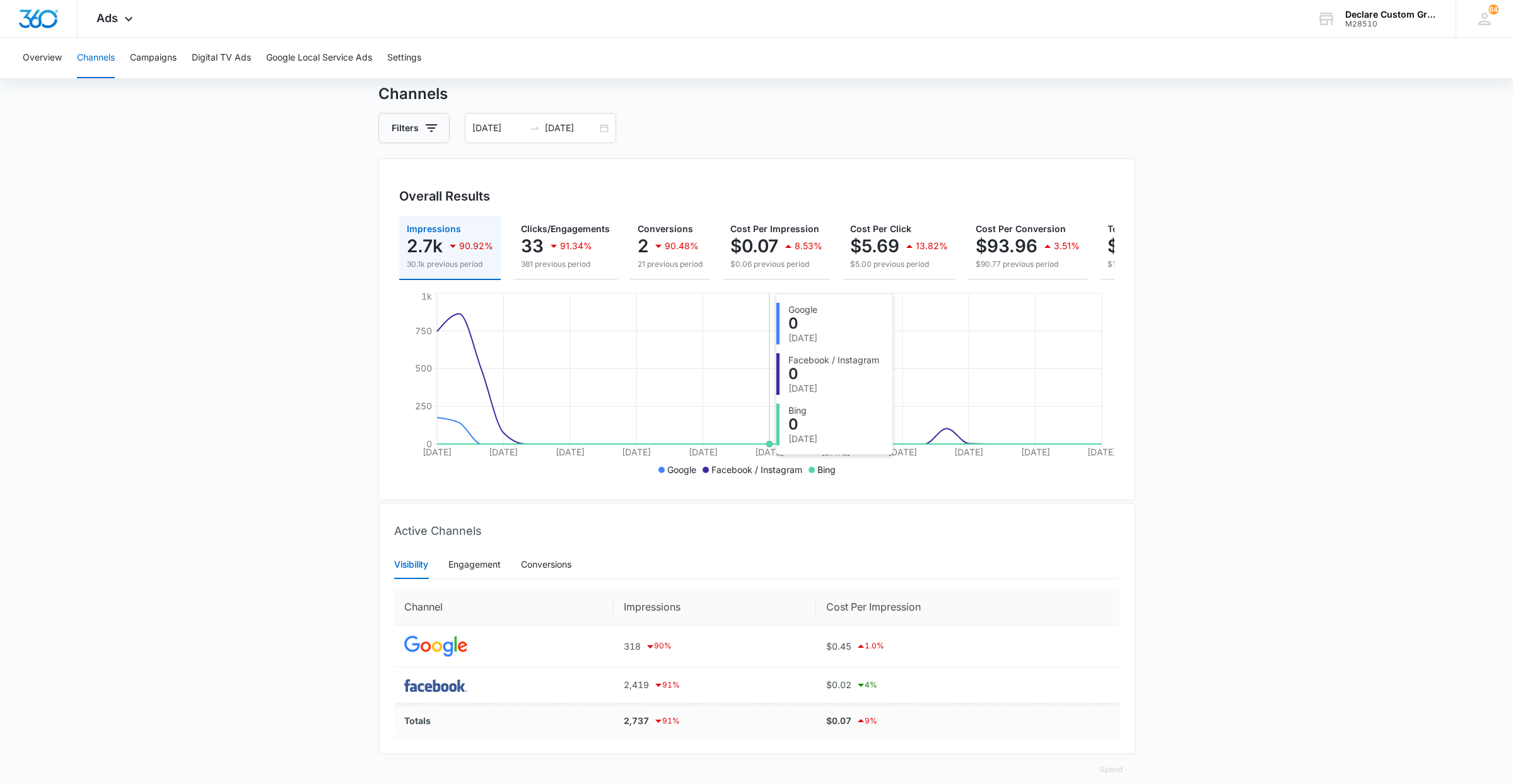
scroll to position [52, 0]
